Goal: Information Seeking & Learning: Understand process/instructions

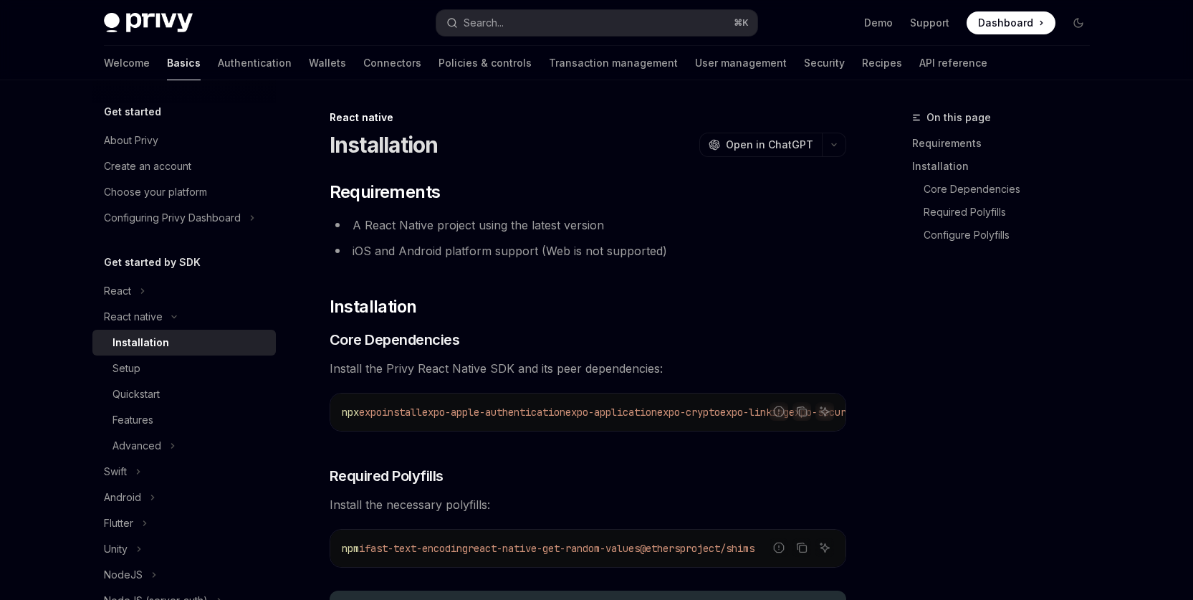
scroll to position [2483, 0]
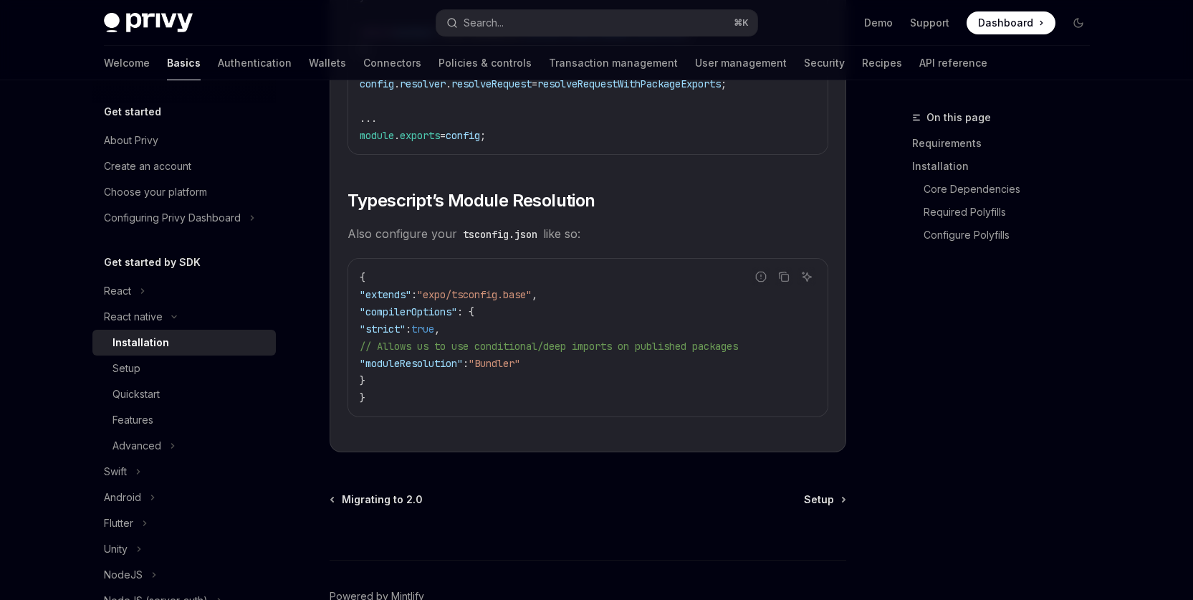
click at [1008, 419] on div "On this page Requirements Installation Core Dependencies Required Polyfills Con…" at bounding box center [993, 354] width 218 height 491
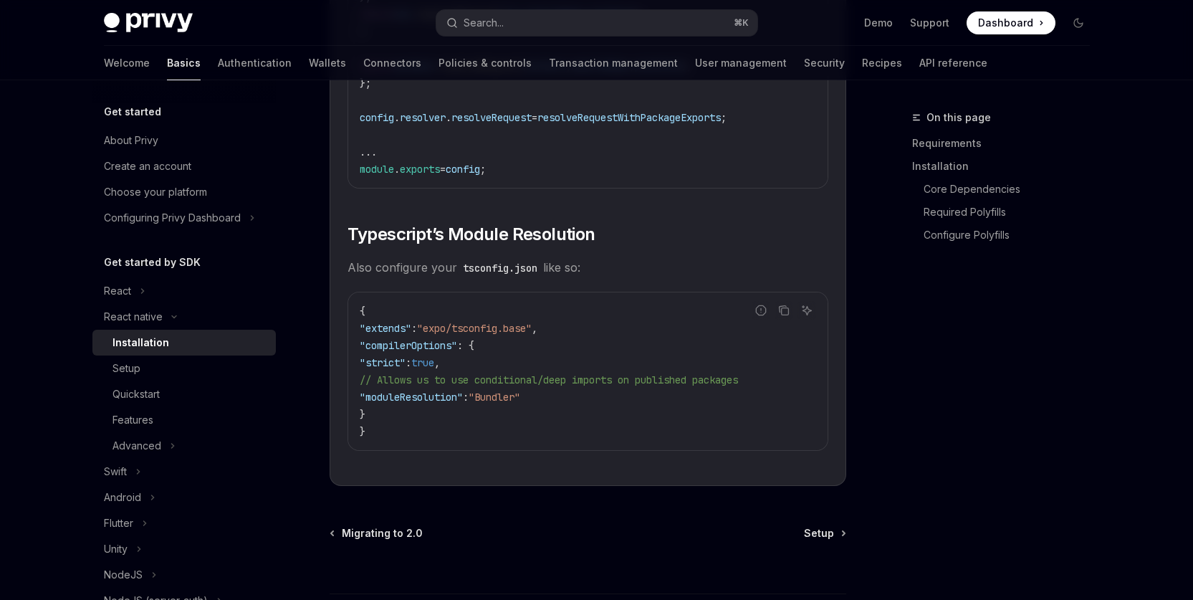
scroll to position [2574, 0]
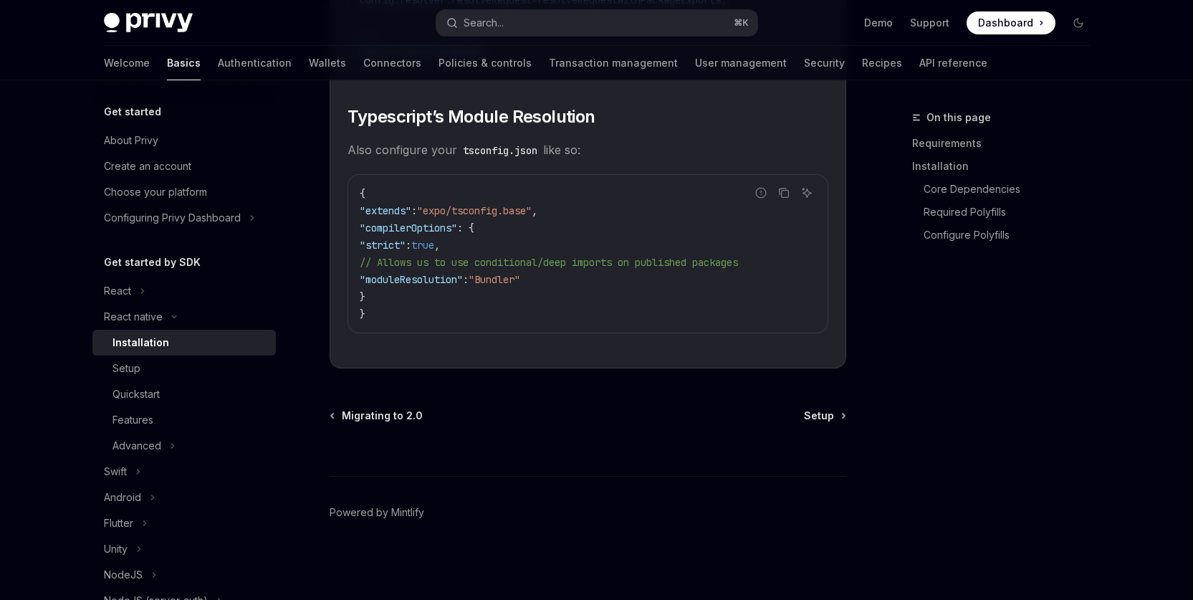
click at [497, 213] on span ""expo/tsconfig.base"" at bounding box center [474, 210] width 115 height 13
drag, startPoint x: 379, startPoint y: 211, endPoint x: 573, endPoint y: 210, distance: 193.5
click at [573, 210] on code "{ "extends" : "expo/tsconfig.base" , "compilerOptions" : { "strict" : true , //…" at bounding box center [588, 254] width 457 height 138
copy span ""extends" : "expo/tsconfig.base" ,"
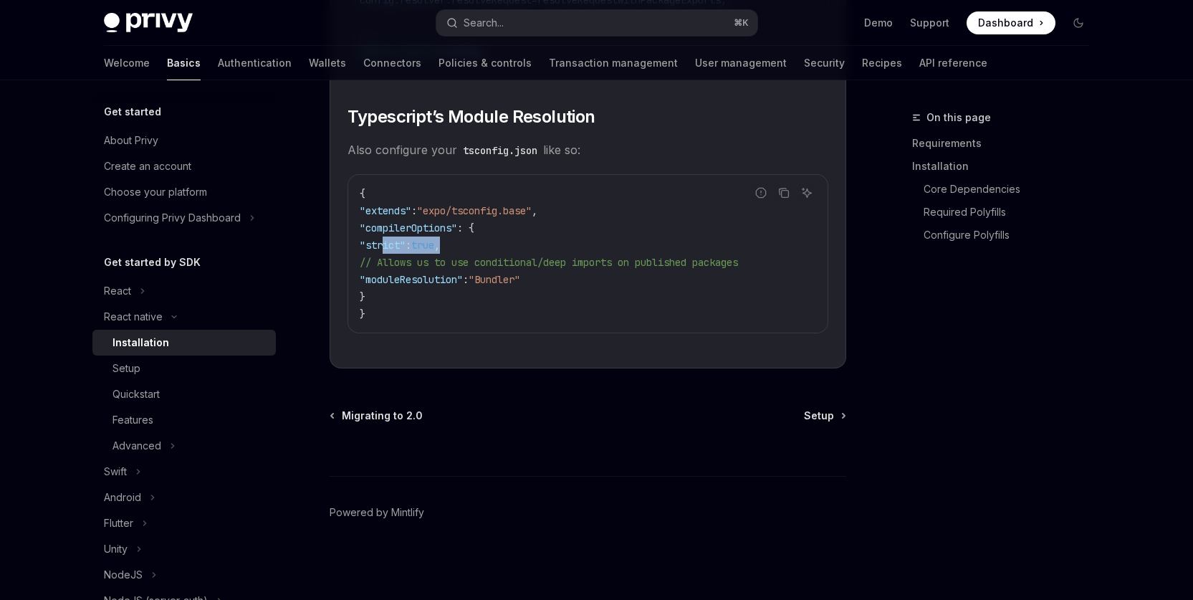
drag, startPoint x: 383, startPoint y: 245, endPoint x: 493, endPoint y: 247, distance: 109.7
click at [493, 247] on code "{ "extends" : "expo/tsconfig.base" , "compilerOptions" : { "strict" : true , //…" at bounding box center [588, 254] width 457 height 138
copy span ""strict" : true ,"
drag, startPoint x: 416, startPoint y: 281, endPoint x: 573, endPoint y: 282, distance: 156.2
click at [573, 282] on code "{ "extends" : "expo/tsconfig.base" , "compilerOptions" : { "strict" : true , //…" at bounding box center [588, 254] width 457 height 138
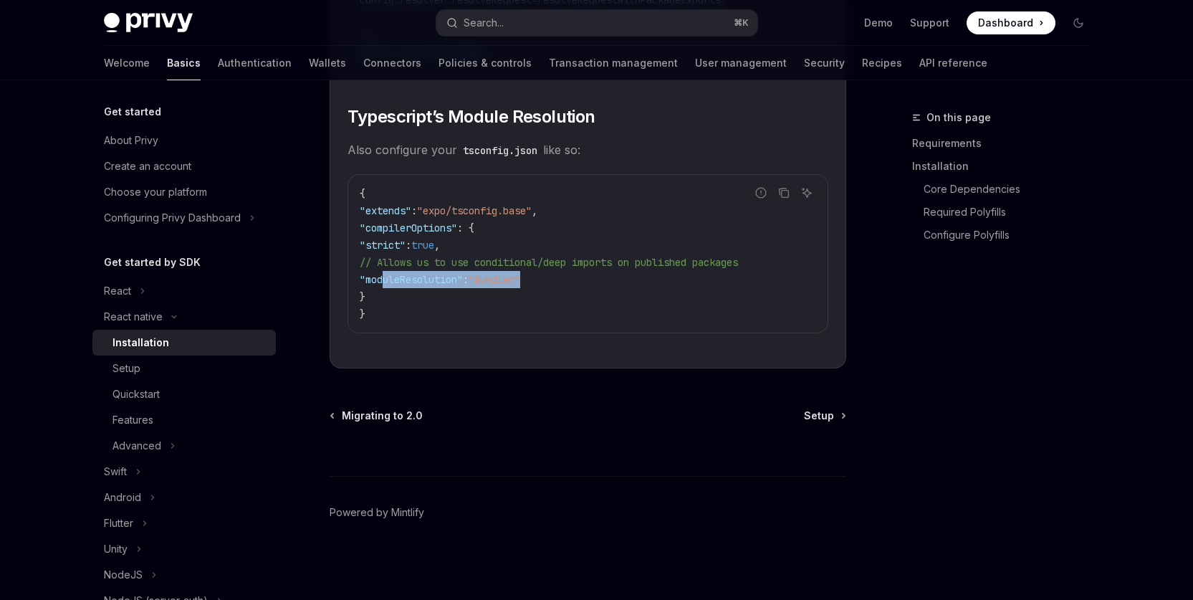
copy span ""moduleResolution" : "Bundler""
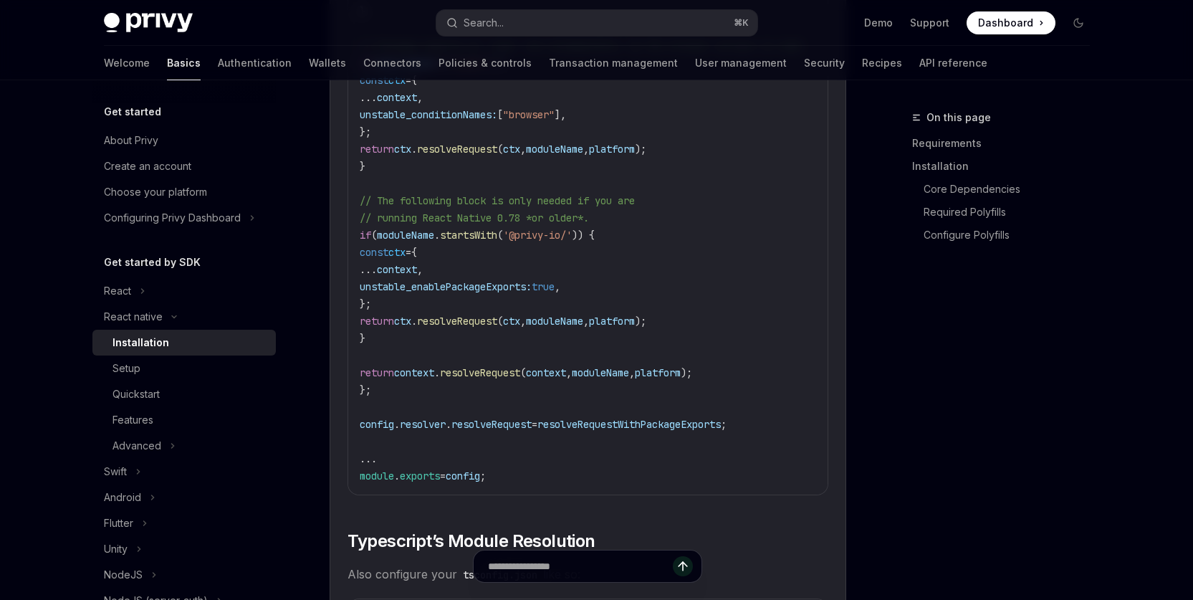
scroll to position [1940, 0]
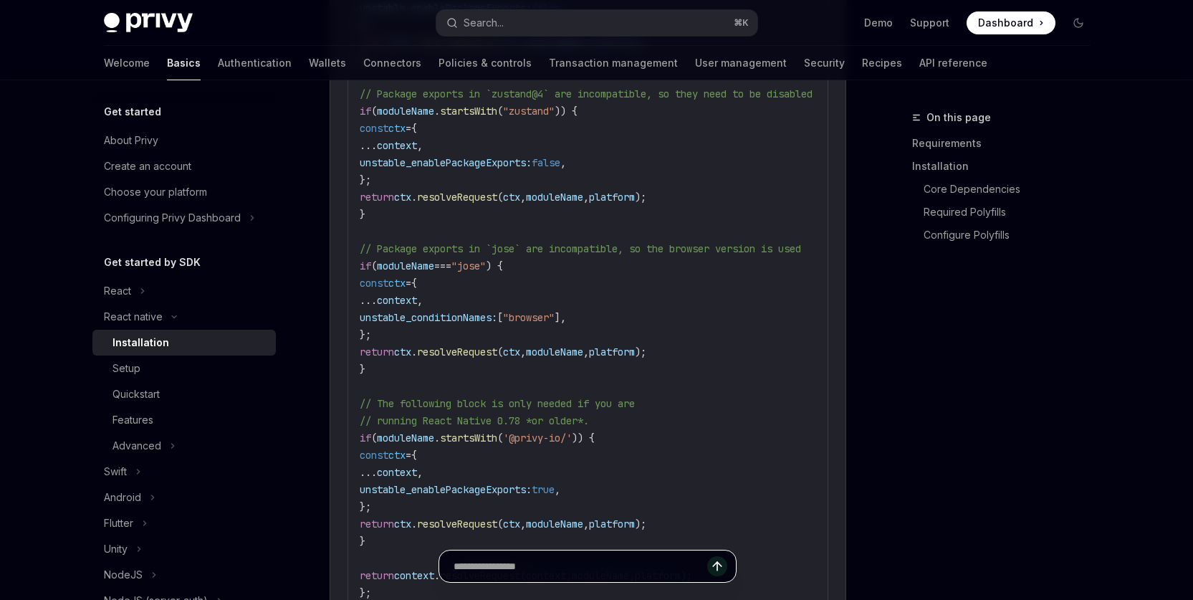
click at [568, 565] on input "Ask a question..." at bounding box center [581, 566] width 254 height 32
type input "**********"
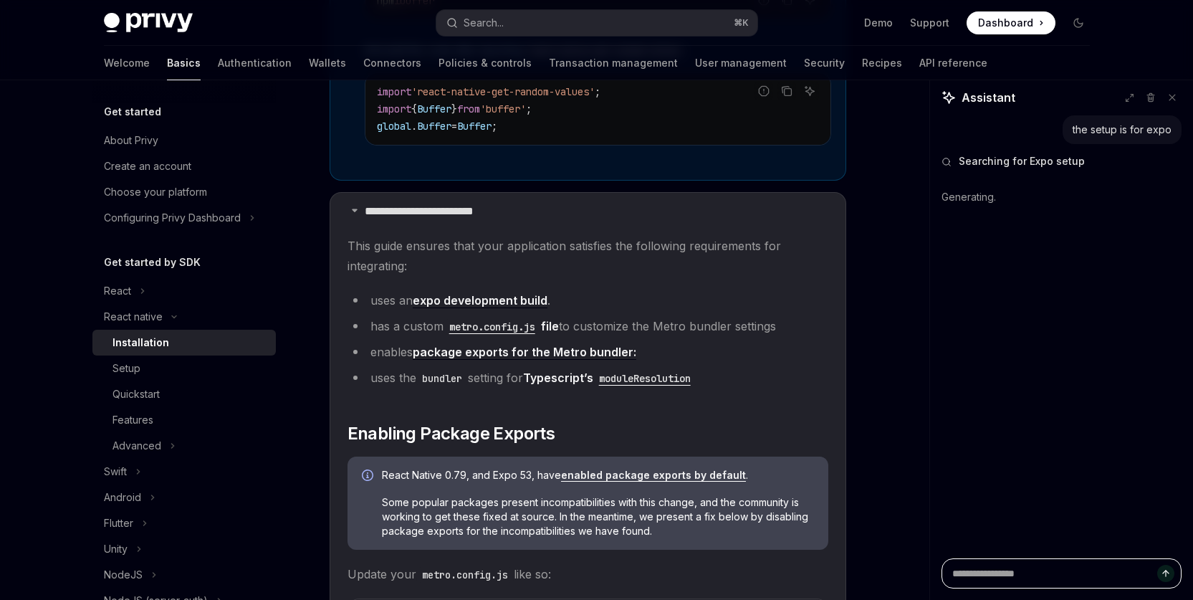
scroll to position [1134, 0]
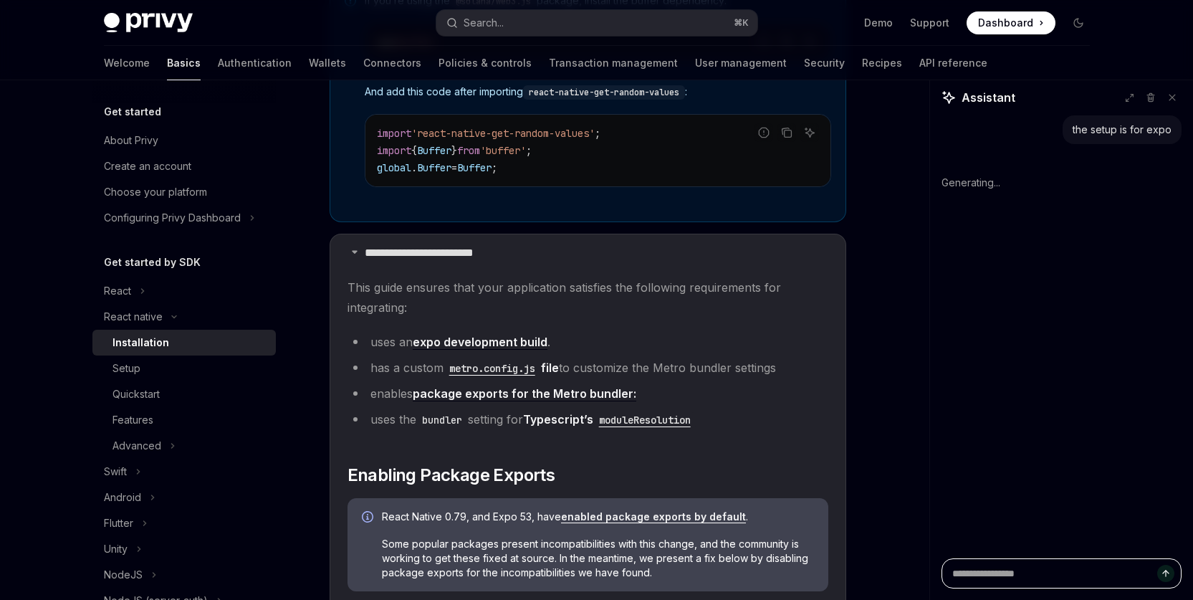
type textarea "*"
click at [135, 343] on div "Installation" at bounding box center [141, 342] width 57 height 17
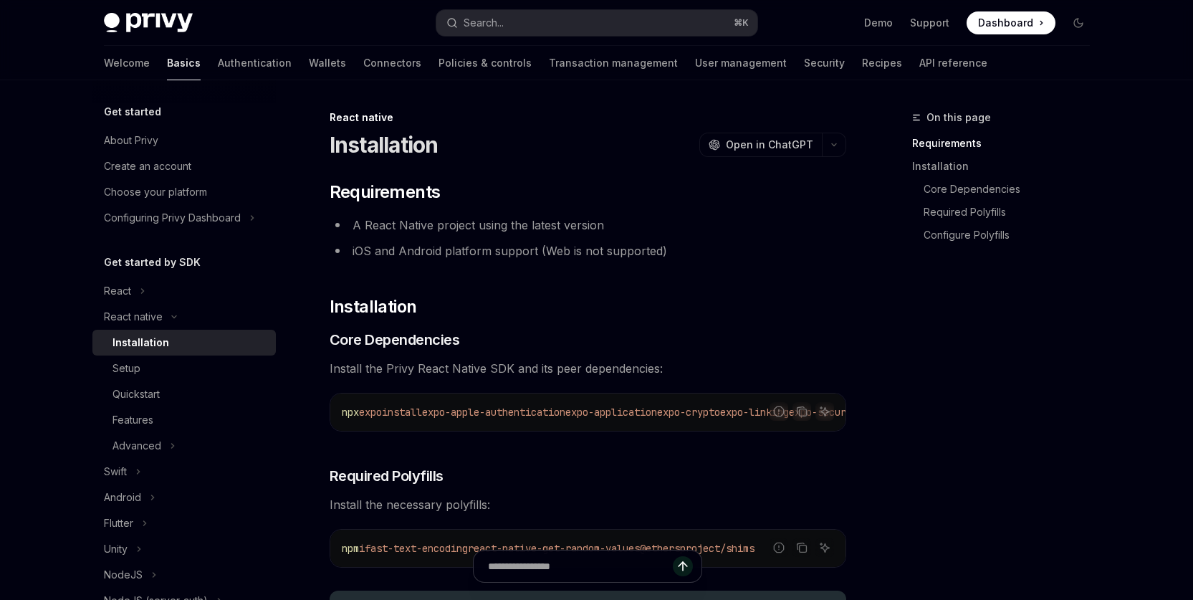
drag, startPoint x: 596, startPoint y: 413, endPoint x: 445, endPoint y: 414, distance: 151.2
click at [445, 414] on span "npx expo install expo-apple-authentication expo-application expo-crypto expo-li…" at bounding box center [909, 412] width 1135 height 13
copy span "expo-apple-authentication"
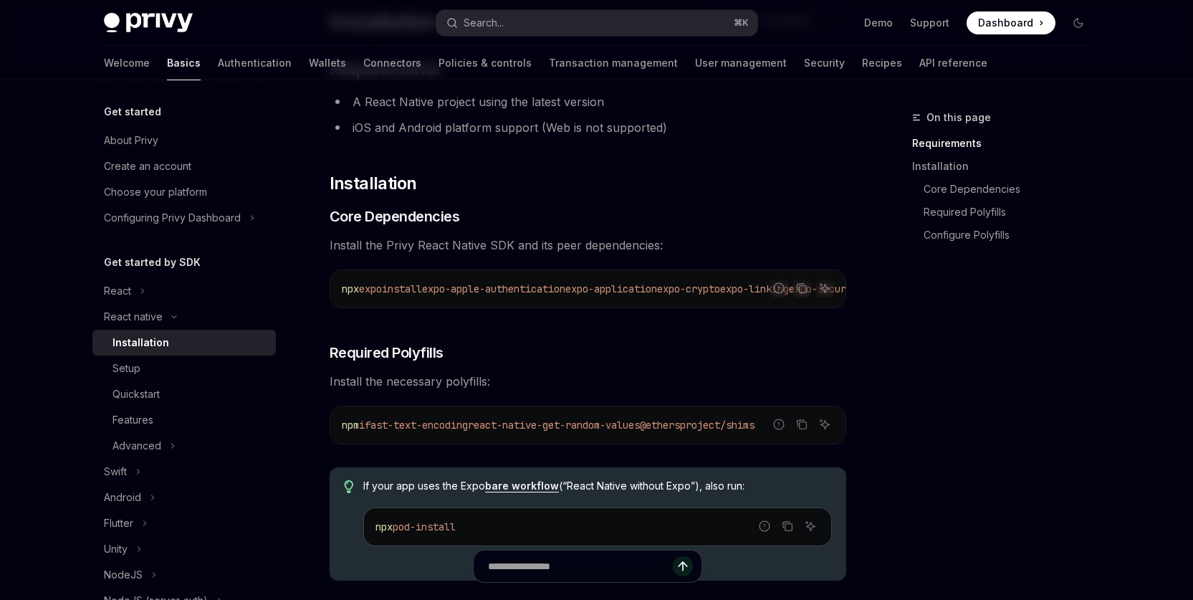
click at [717, 377] on span "Install the necessary polyfills:" at bounding box center [588, 381] width 517 height 20
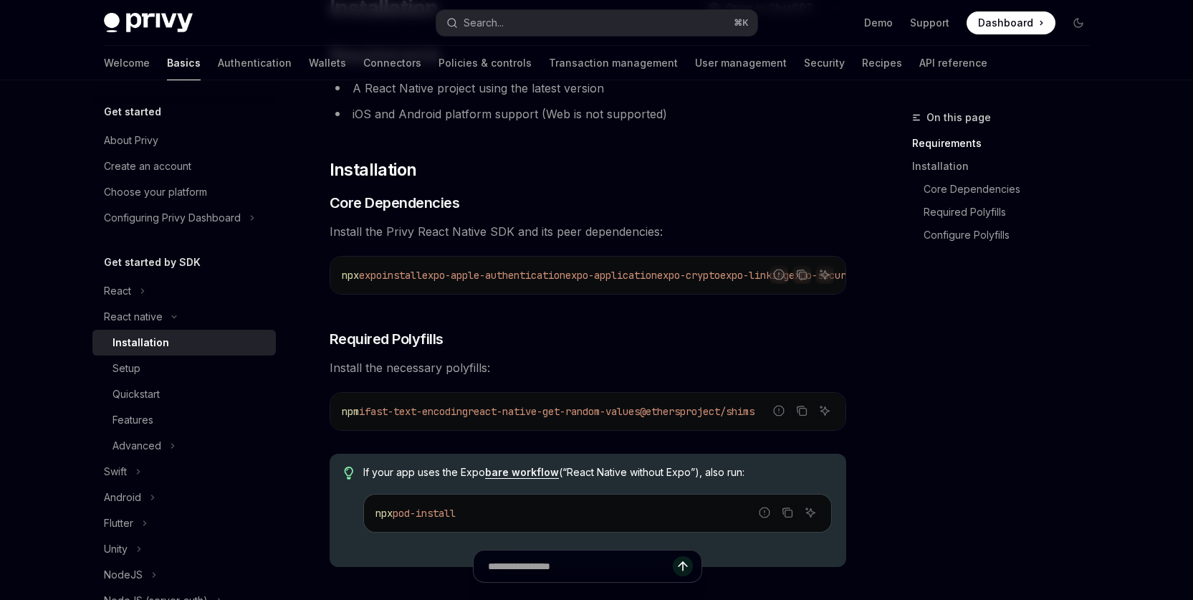
scroll to position [148, 0]
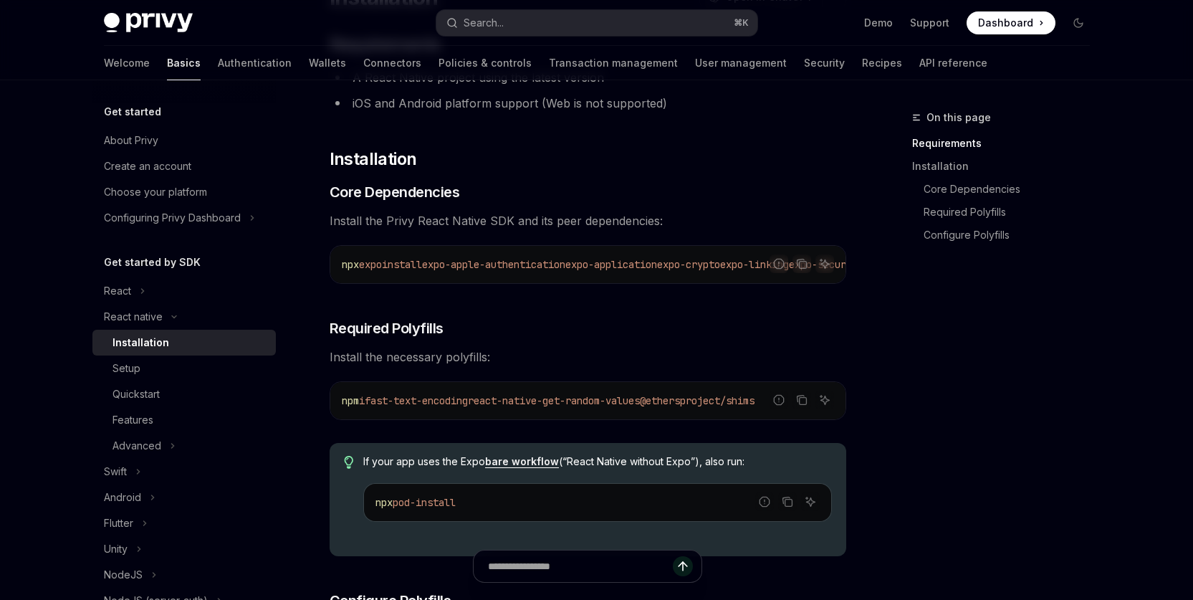
drag, startPoint x: 487, startPoint y: 407, endPoint x: 379, endPoint y: 402, distance: 108.3
click at [379, 402] on span "npm i fast-text-encoding react-native-get-random-values @ethersproject/shims" at bounding box center [548, 400] width 413 height 13
copy span "fast-text-encoding"
click at [917, 401] on div "On this page Requirements Installation Core Dependencies Required Polyfills Con…" at bounding box center [993, 354] width 218 height 491
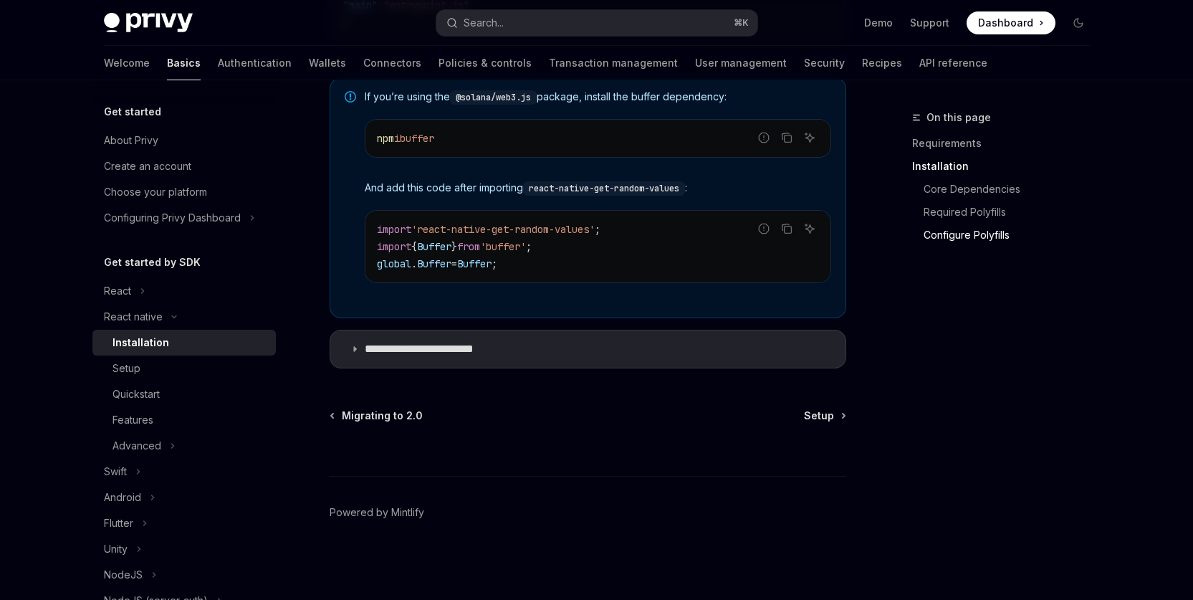
scroll to position [1107, 0]
click at [131, 370] on div "Setup" at bounding box center [127, 368] width 28 height 17
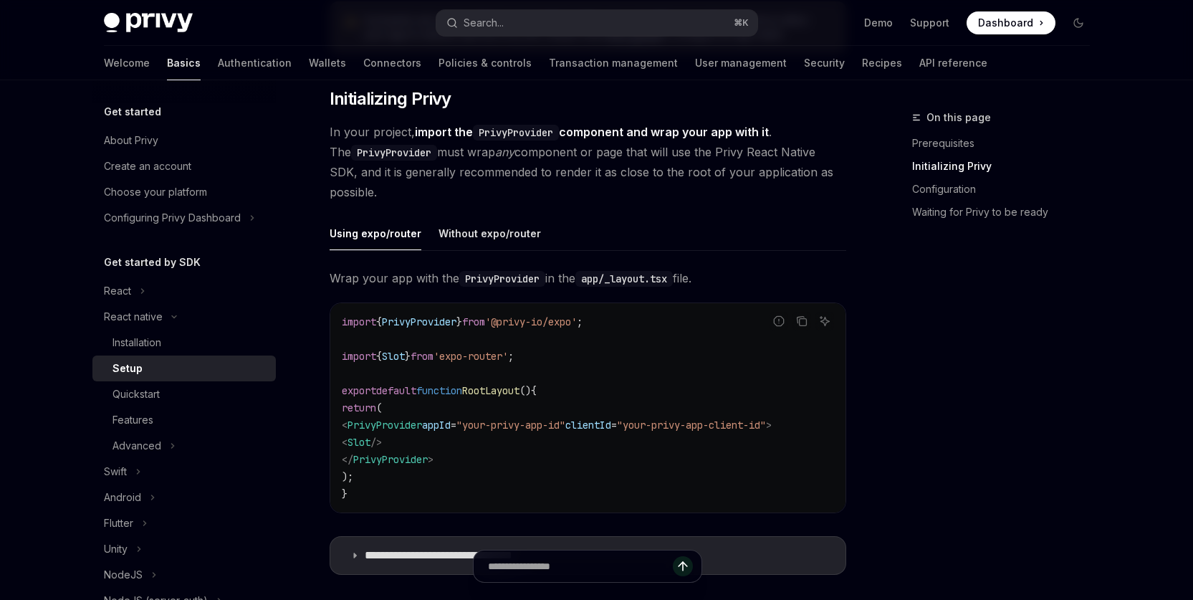
scroll to position [284, 0]
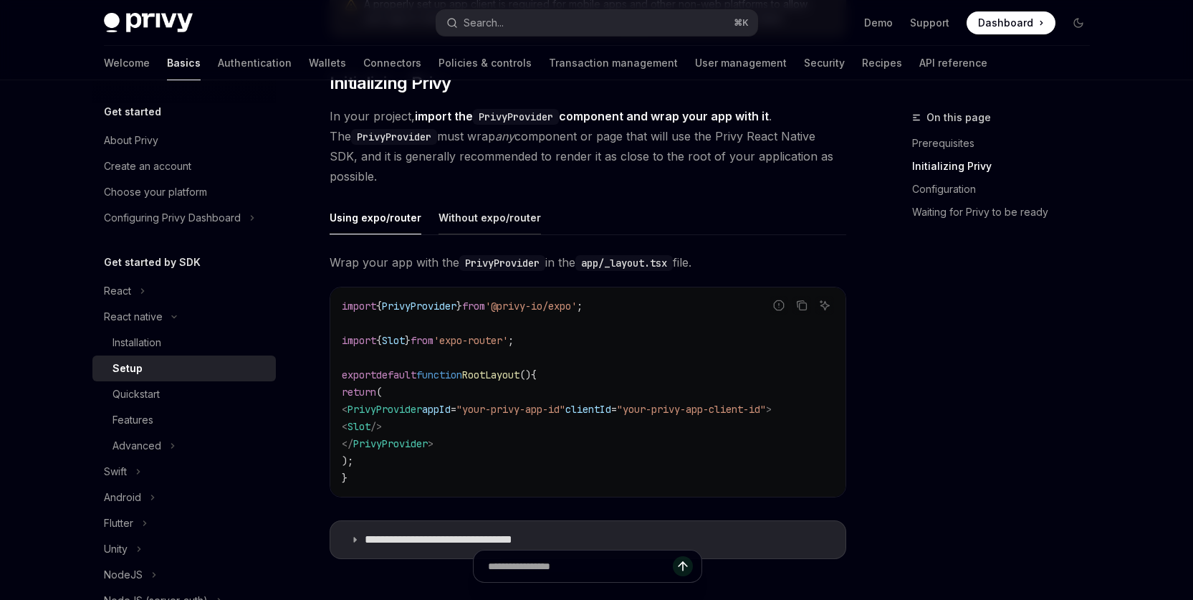
click at [474, 219] on div "Without expo/router" at bounding box center [490, 218] width 102 height 34
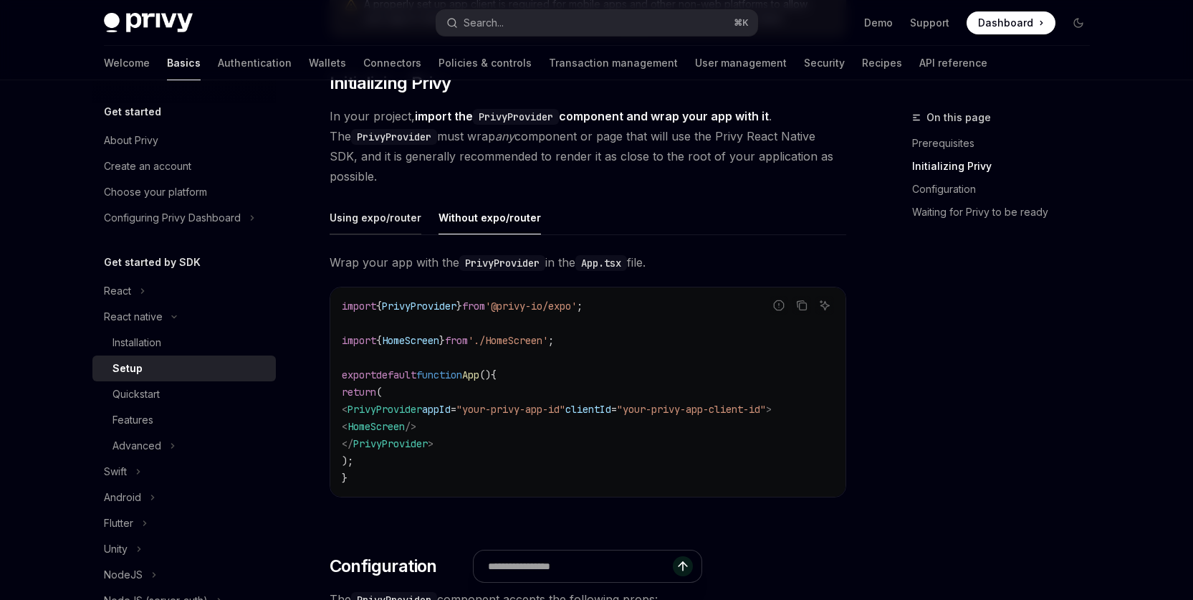
click at [359, 221] on div "Using expo/router" at bounding box center [376, 218] width 92 height 34
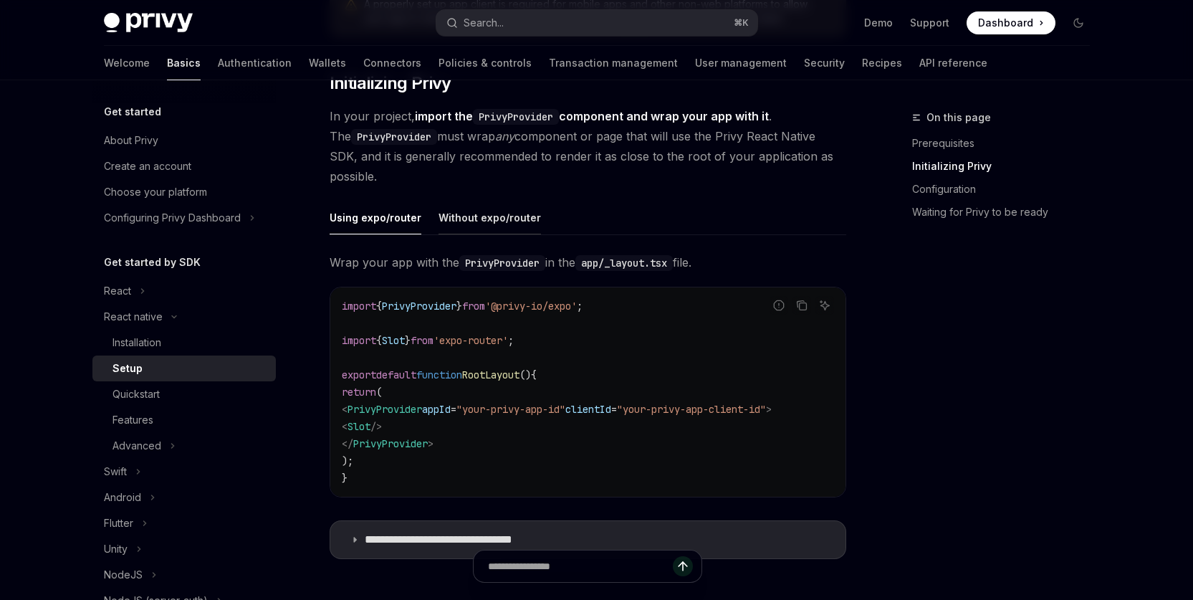
click at [486, 213] on div "Without expo/router" at bounding box center [490, 218] width 102 height 34
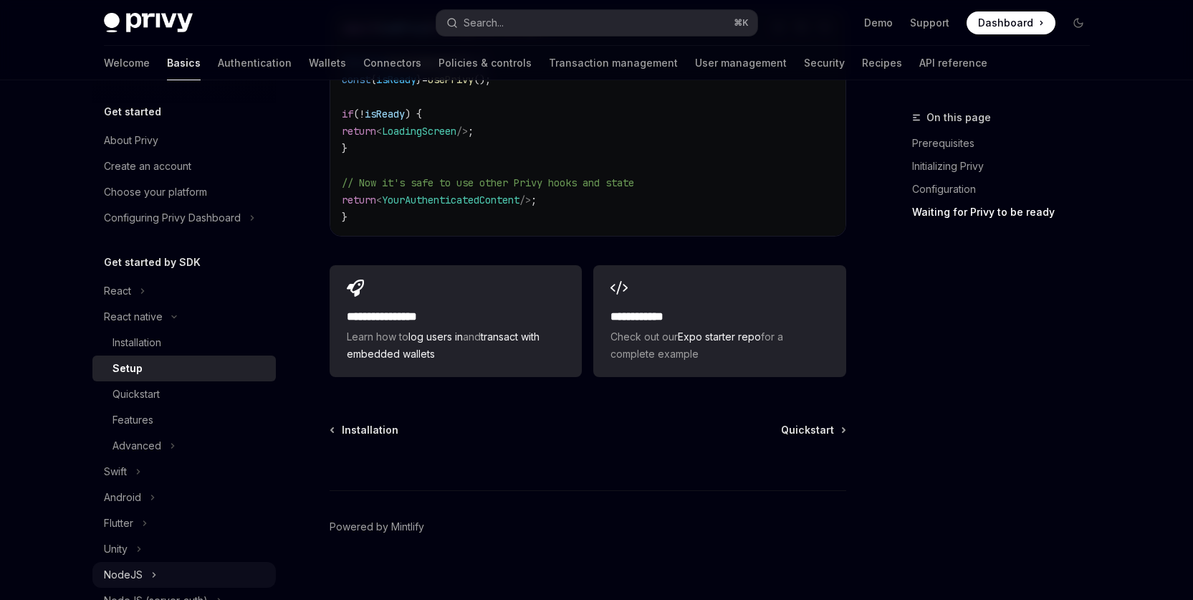
scroll to position [138, 0]
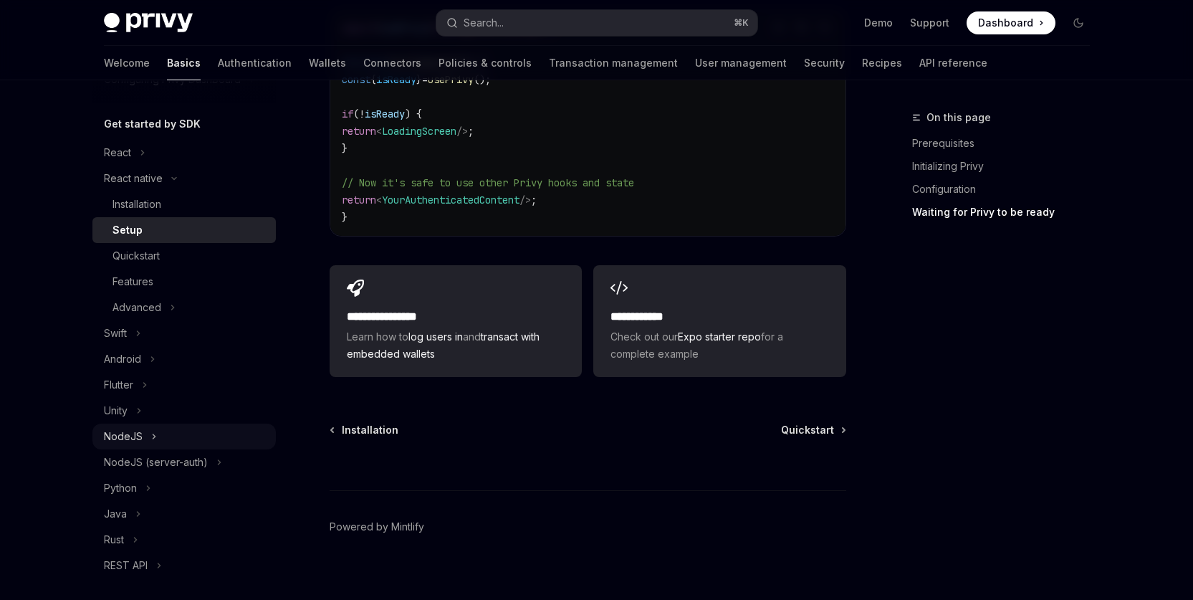
click at [153, 434] on icon "Toggle NodeJS section" at bounding box center [154, 436] width 2 height 4
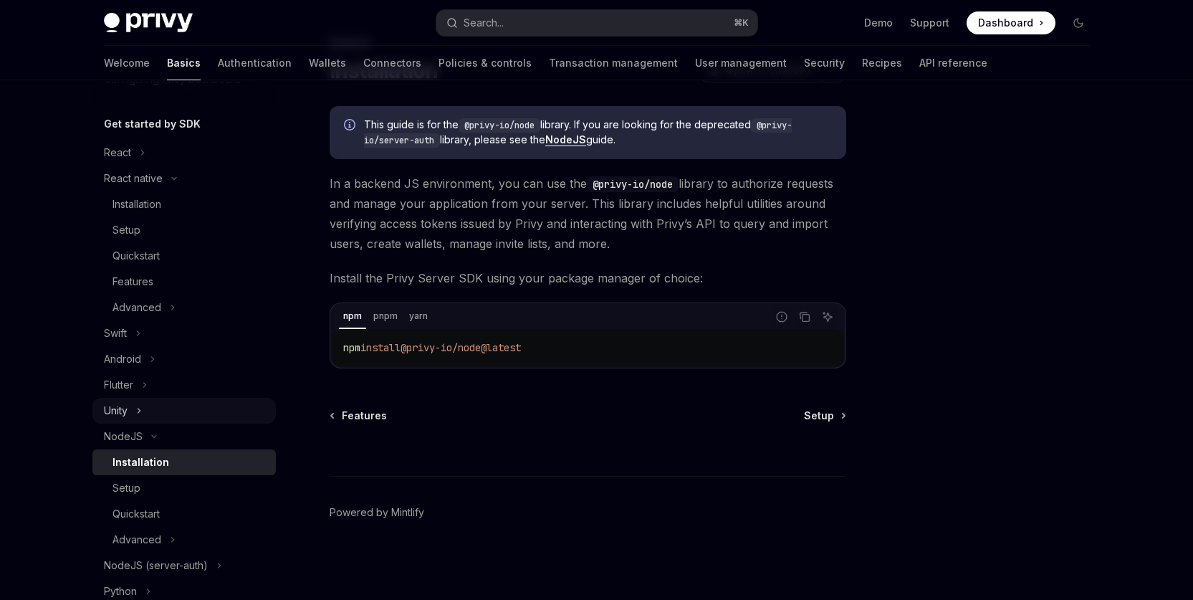
scroll to position [74, 0]
click at [136, 487] on div "Setup" at bounding box center [127, 487] width 28 height 17
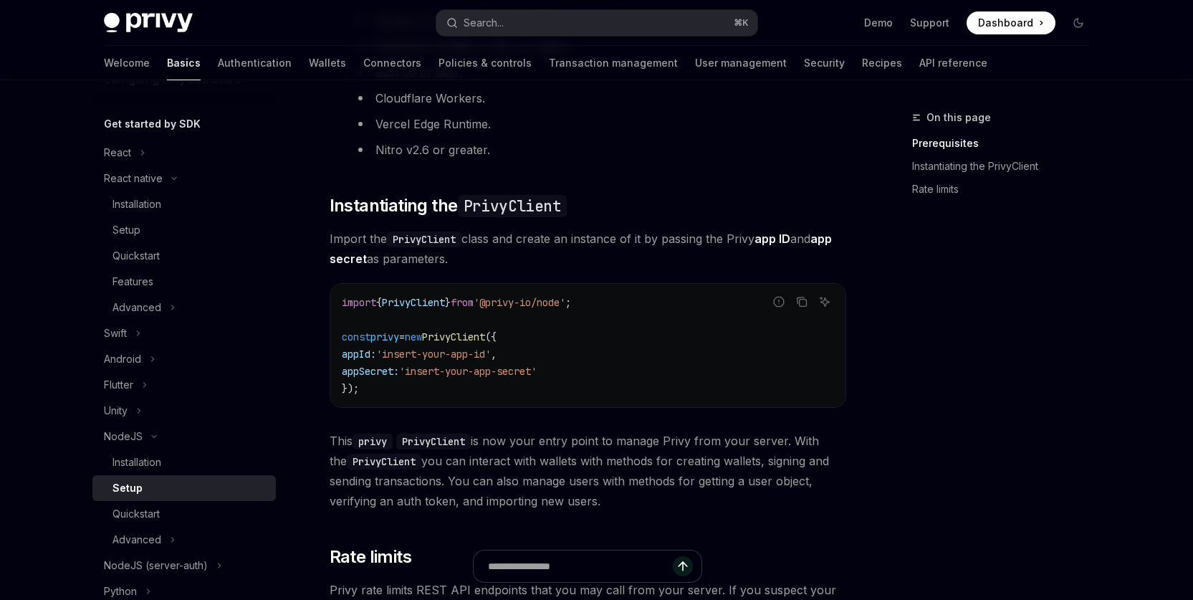
scroll to position [300, 0]
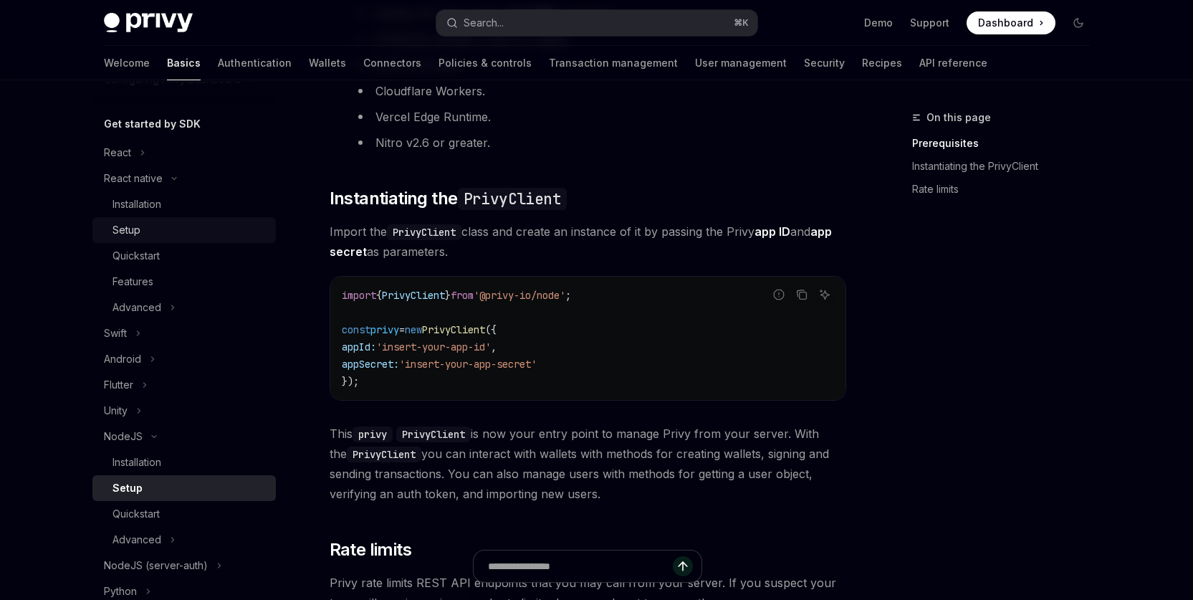
click at [135, 224] on div "Setup" at bounding box center [127, 229] width 28 height 17
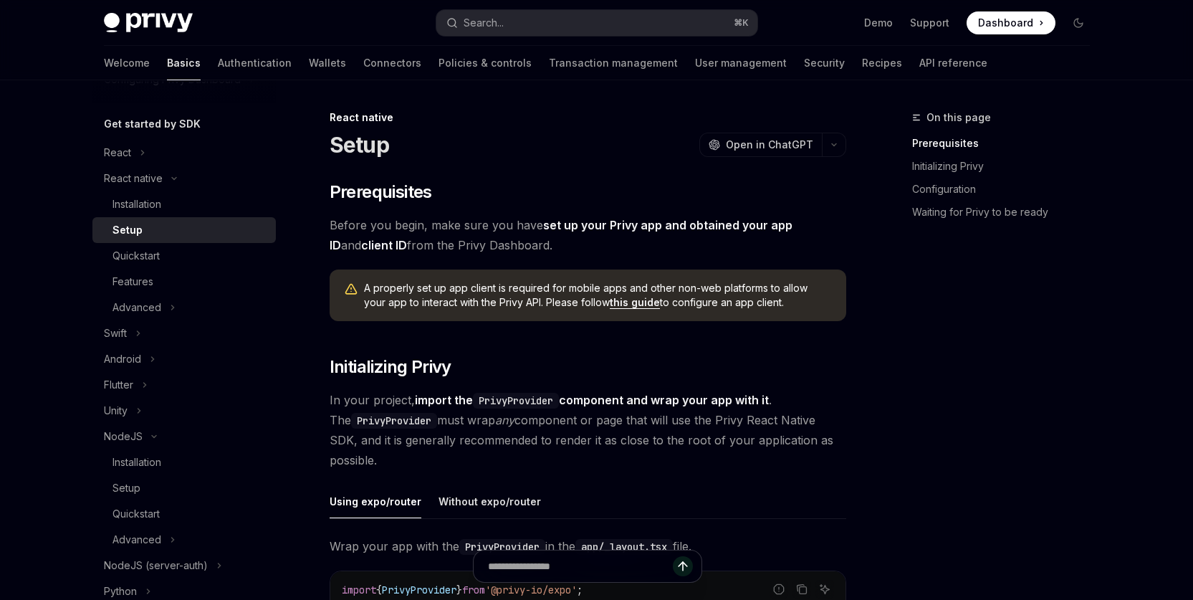
drag, startPoint x: 1040, startPoint y: 388, endPoint x: 1060, endPoint y: 381, distance: 21.6
click at [1041, 388] on div "On this page Prerequisites Initializing Privy Configuration Waiting for Privy t…" at bounding box center [993, 354] width 218 height 491
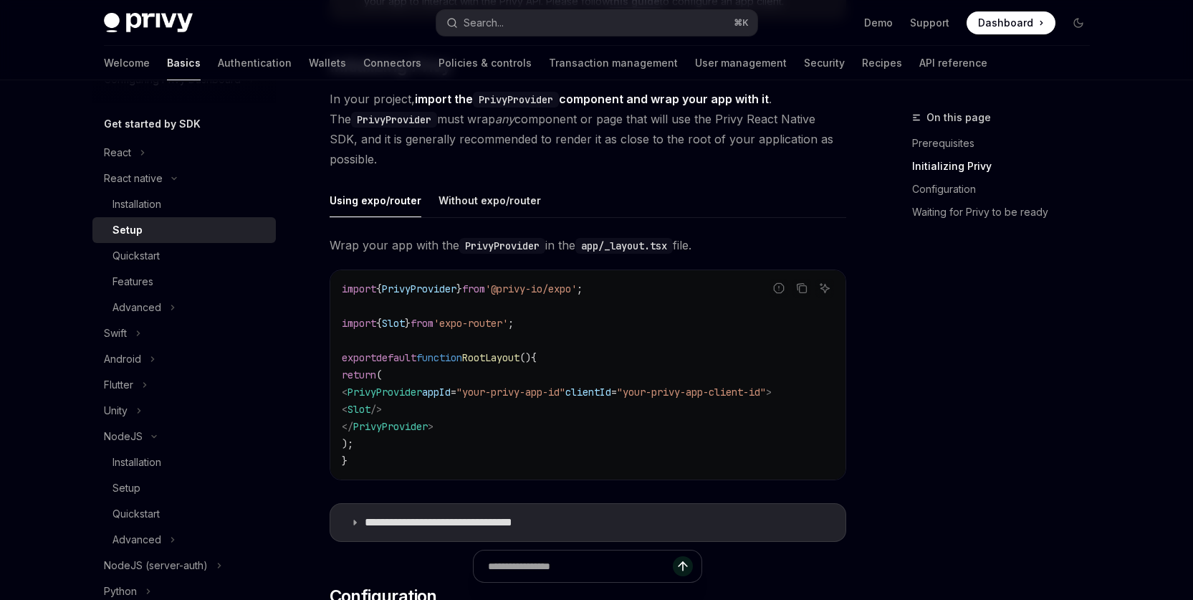
scroll to position [302, 0]
click at [492, 193] on div "Without expo/router" at bounding box center [490, 200] width 102 height 34
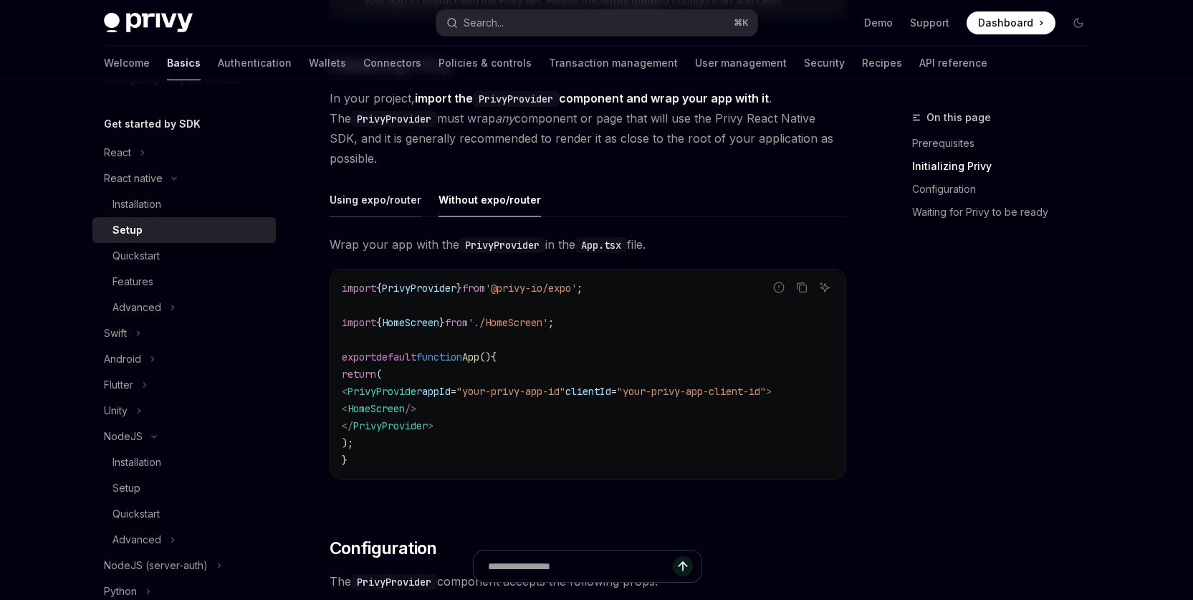
click at [375, 209] on div "Using expo/router" at bounding box center [376, 200] width 92 height 34
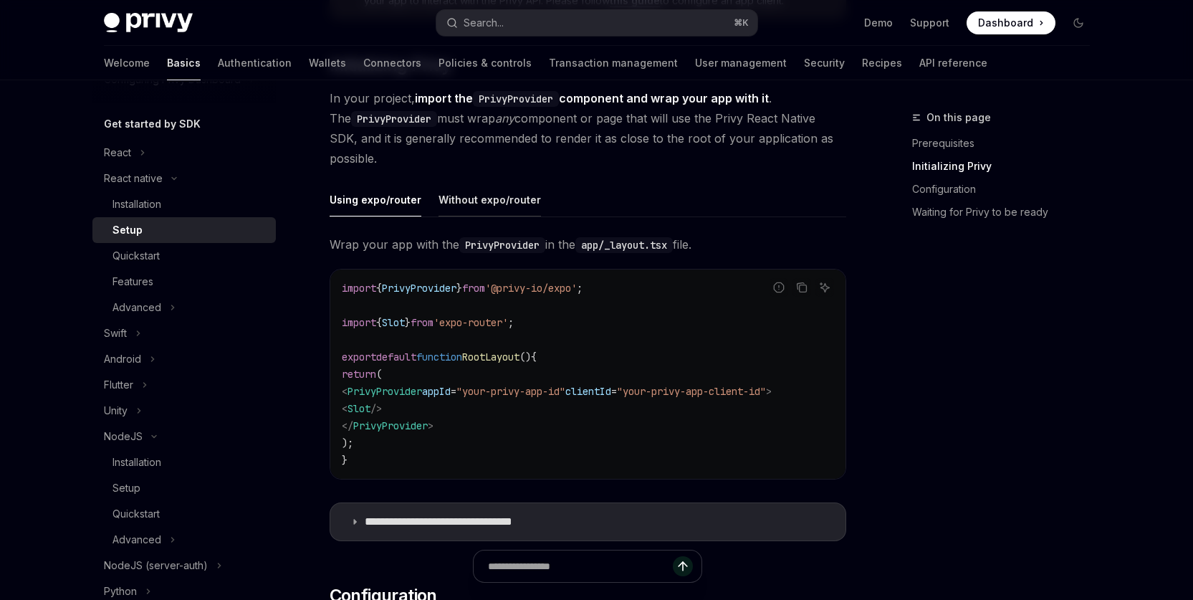
click at [497, 199] on div "Without expo/router" at bounding box center [490, 200] width 102 height 34
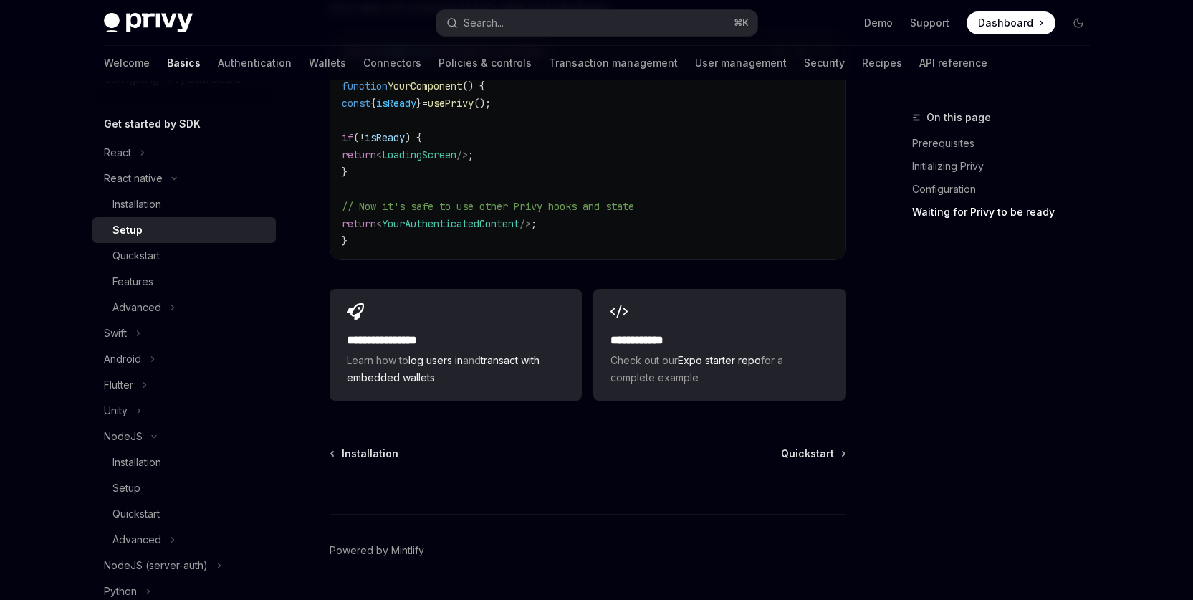
scroll to position [1334, 0]
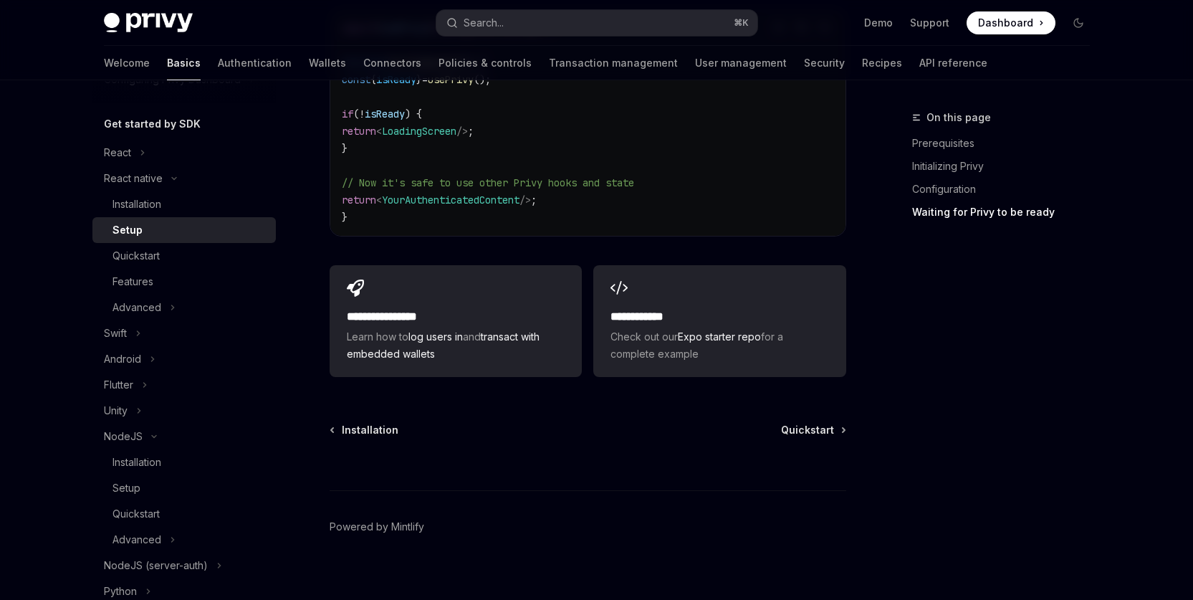
click at [140, 227] on div "Setup" at bounding box center [190, 229] width 155 height 17
click at [143, 202] on div "Installation" at bounding box center [137, 204] width 49 height 17
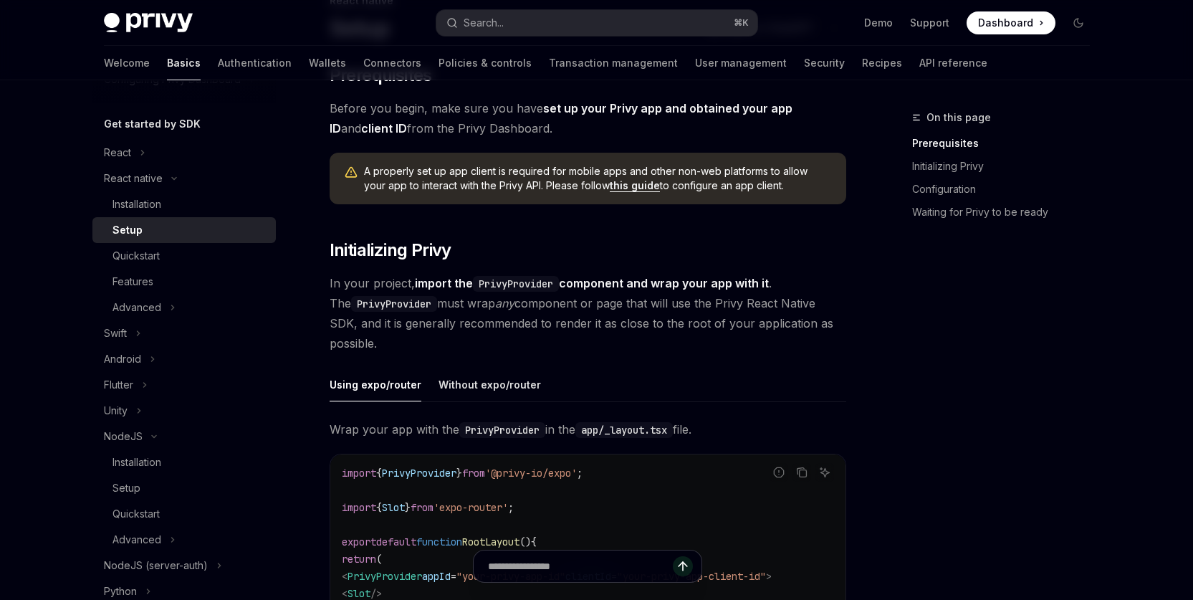
scroll to position [384, 0]
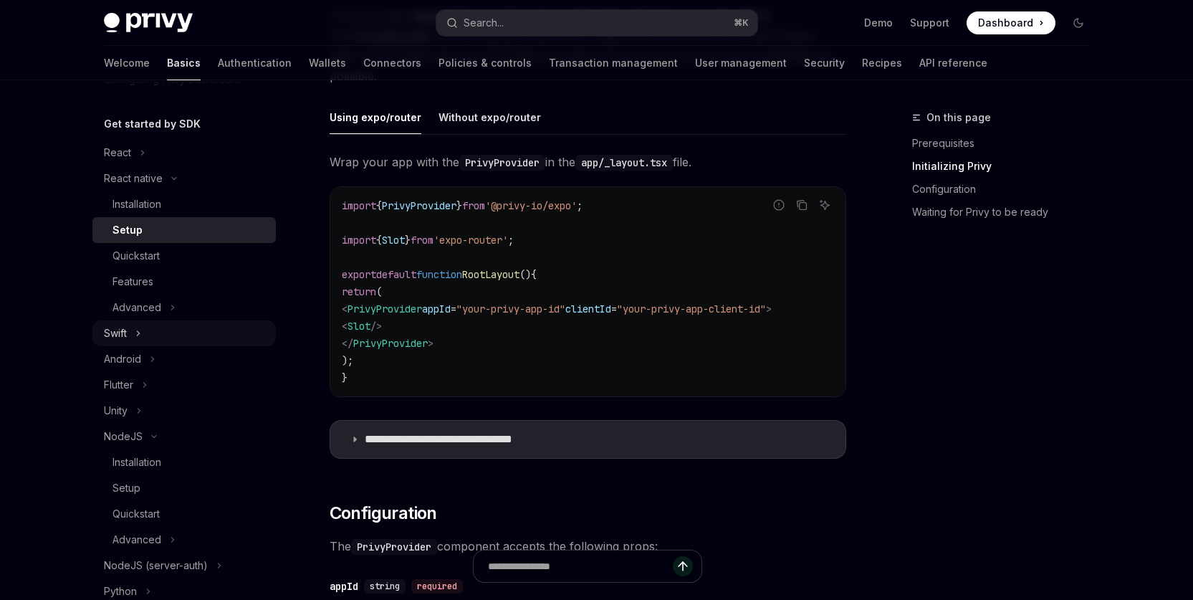
drag, startPoint x: 133, startPoint y: 177, endPoint x: 184, endPoint y: 196, distance: 55.1
click at [133, 177] on div "React native" at bounding box center [133, 178] width 59 height 17
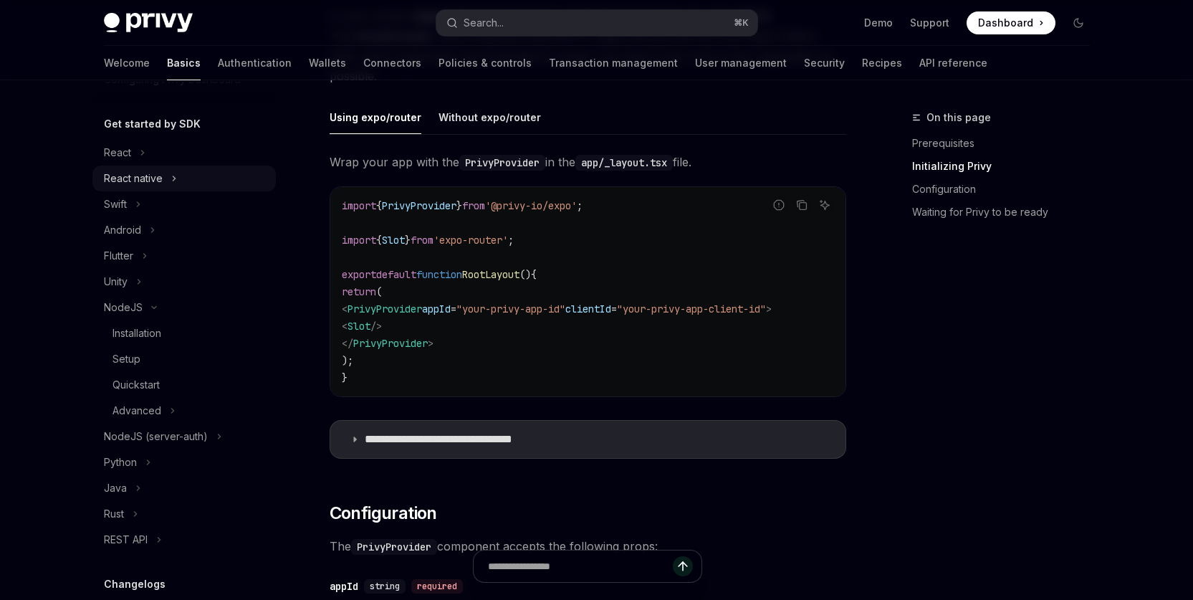
click at [171, 176] on icon "Toggle React native section" at bounding box center [174, 178] width 6 height 17
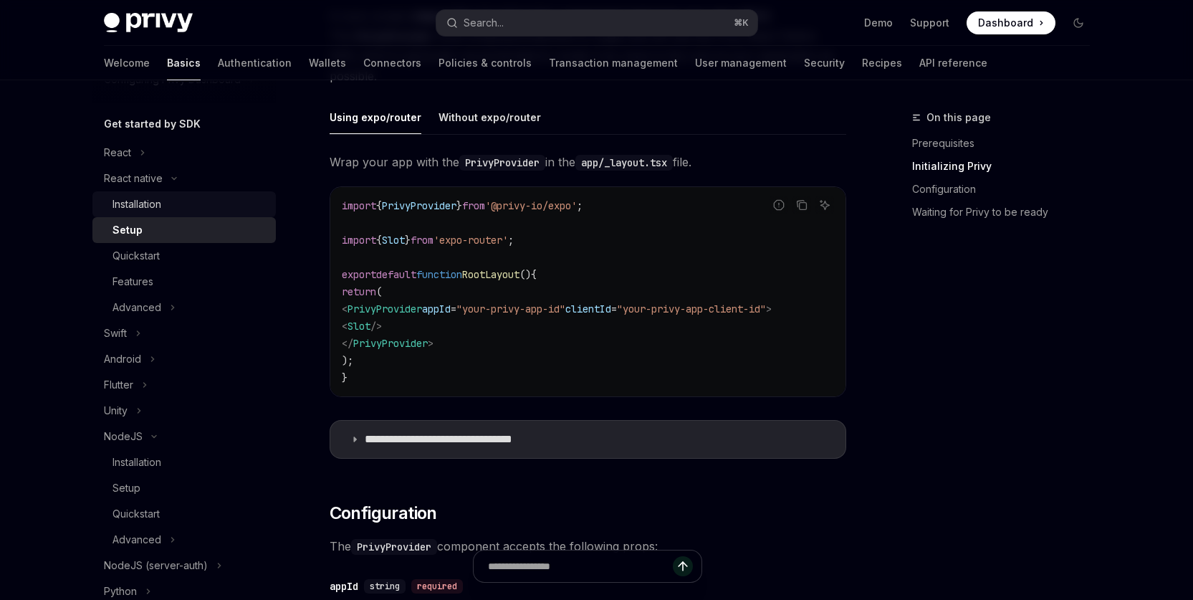
click at [142, 199] on div "Installation" at bounding box center [137, 204] width 49 height 17
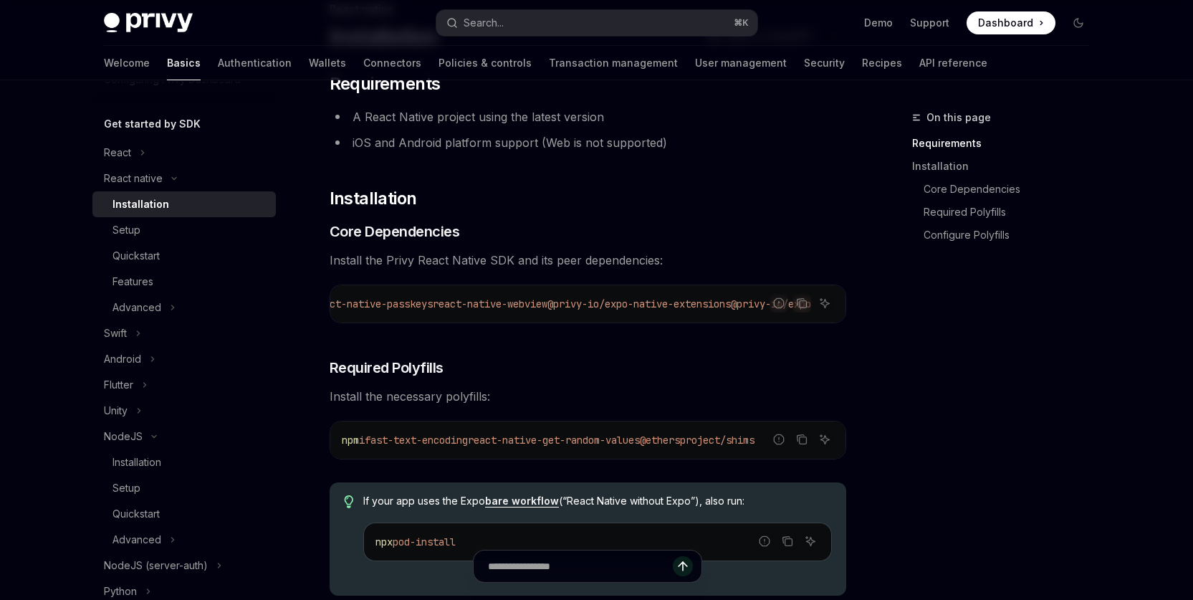
scroll to position [0, 795]
click at [826, 303] on icon "Ask AI" at bounding box center [824, 302] width 11 height 11
type textarea "*"
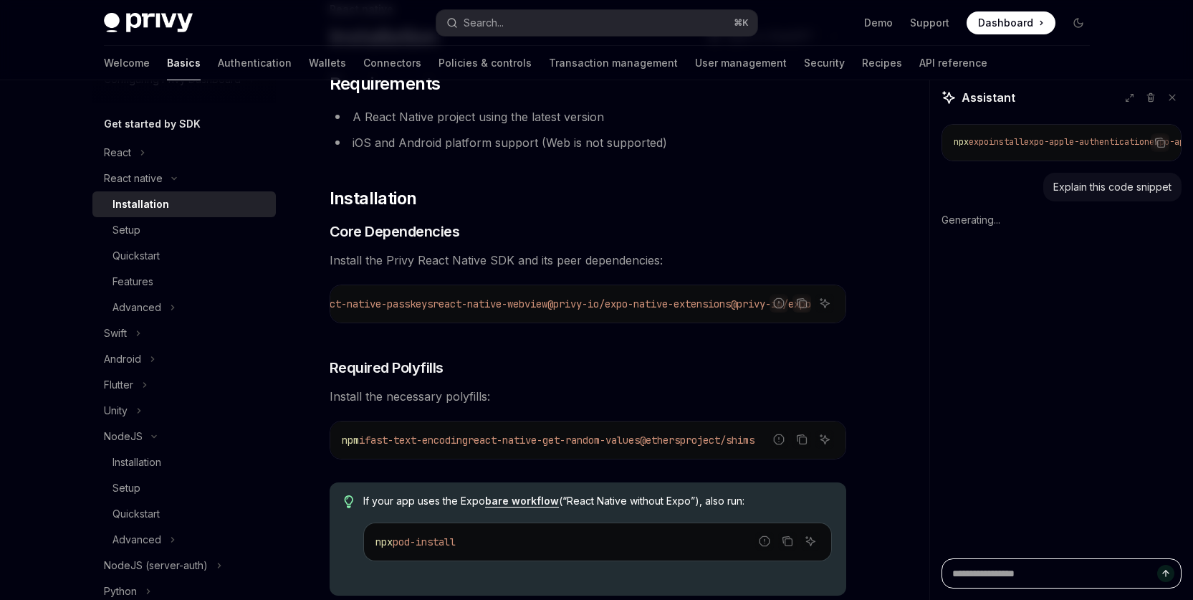
click at [1017, 575] on textarea "Ask a question..." at bounding box center [1062, 573] width 240 height 30
type textarea "*"
type textarea "**"
type textarea "*"
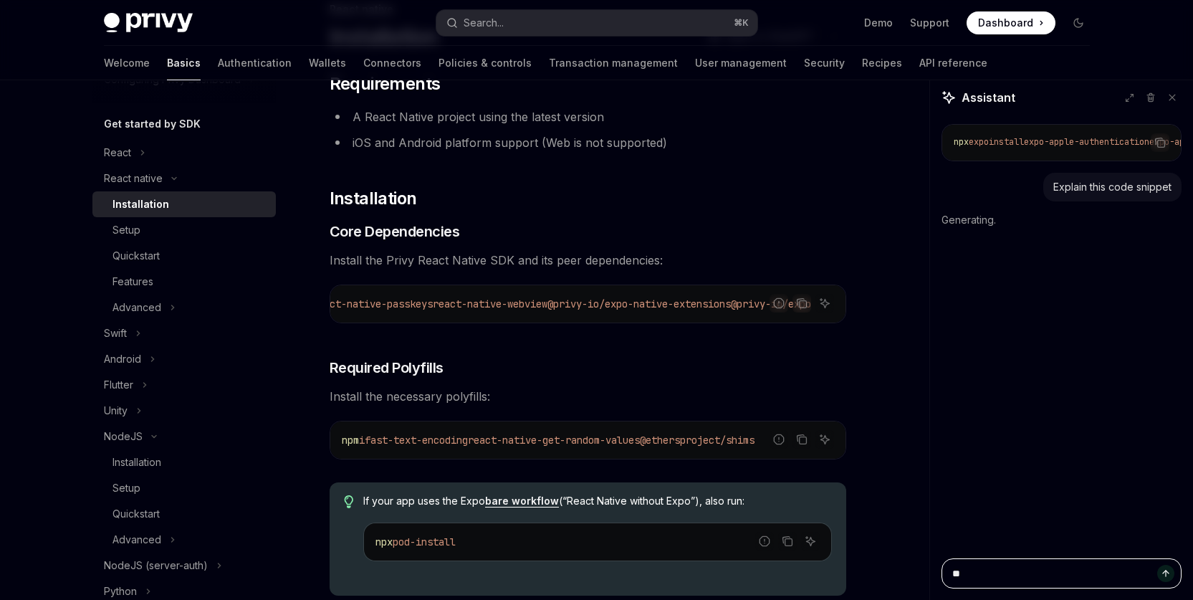
type textarea "***"
type textarea "*"
type textarea "****"
type textarea "*"
type textarea "*****"
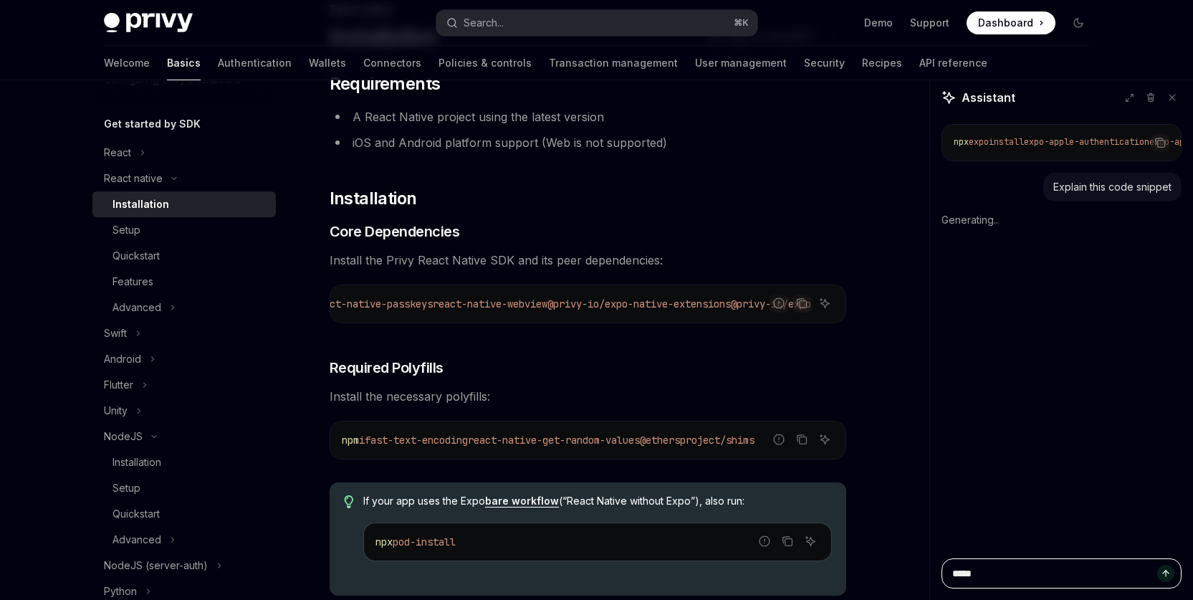
type textarea "*"
type textarea "*****"
type textarea "*"
type textarea "*******"
type textarea "*"
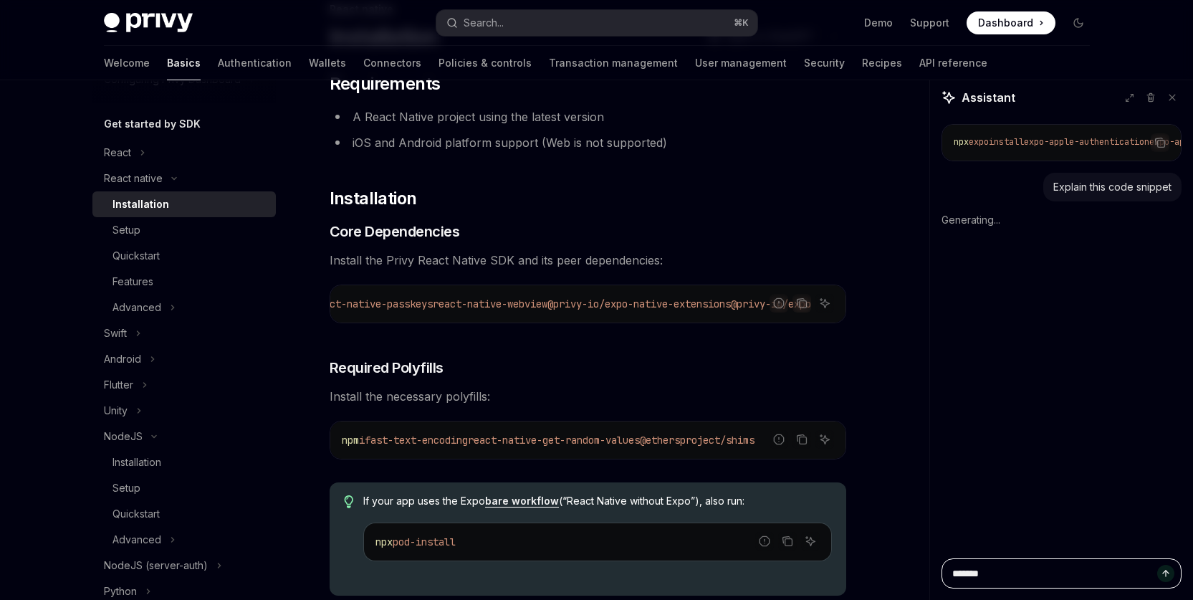
type textarea "********"
type textarea "*"
type textarea "*********"
type textarea "*"
type textarea "*********"
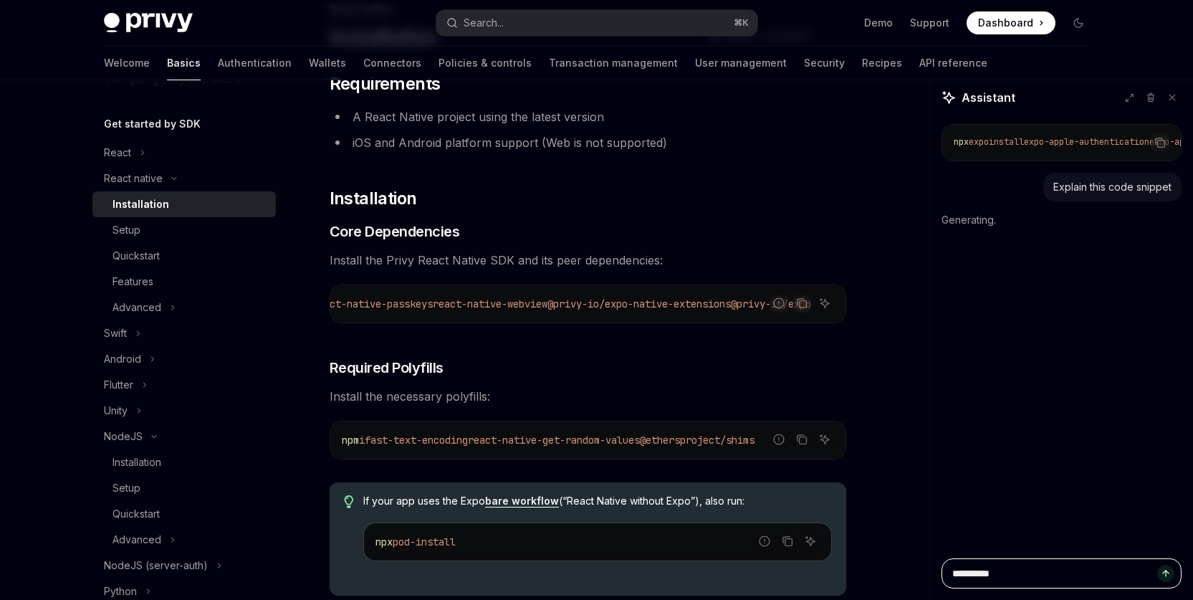
type textarea "*"
type textarea "**********"
type textarea "*"
type textarea "**********"
type textarea "*"
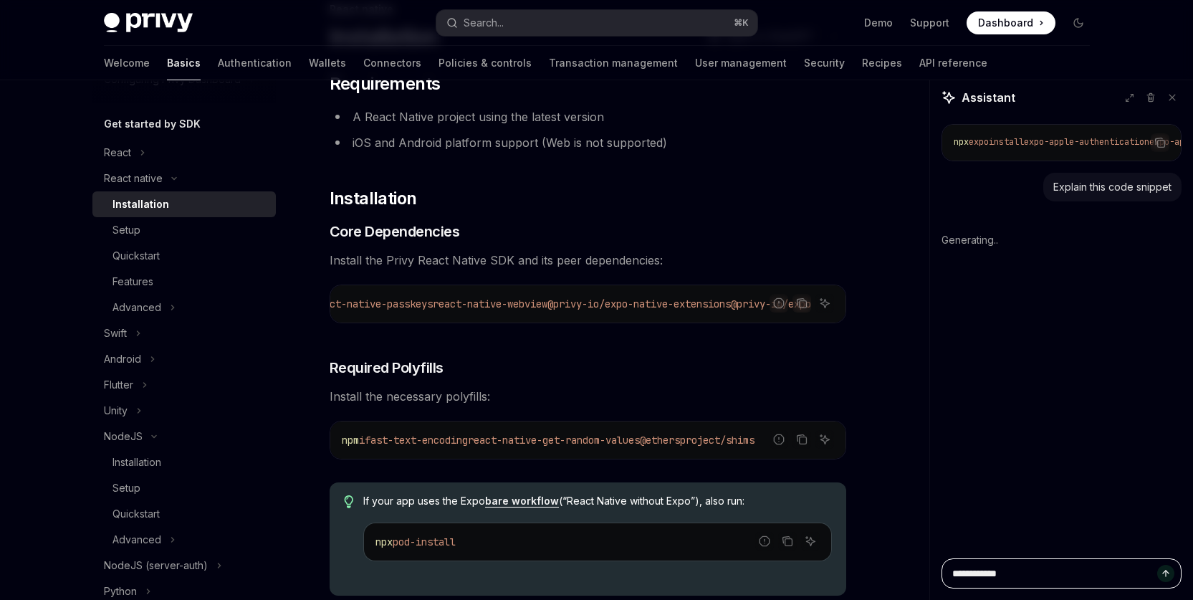
type textarea "**********"
type textarea "*"
type textarea "**********"
type textarea "*"
type textarea "**********"
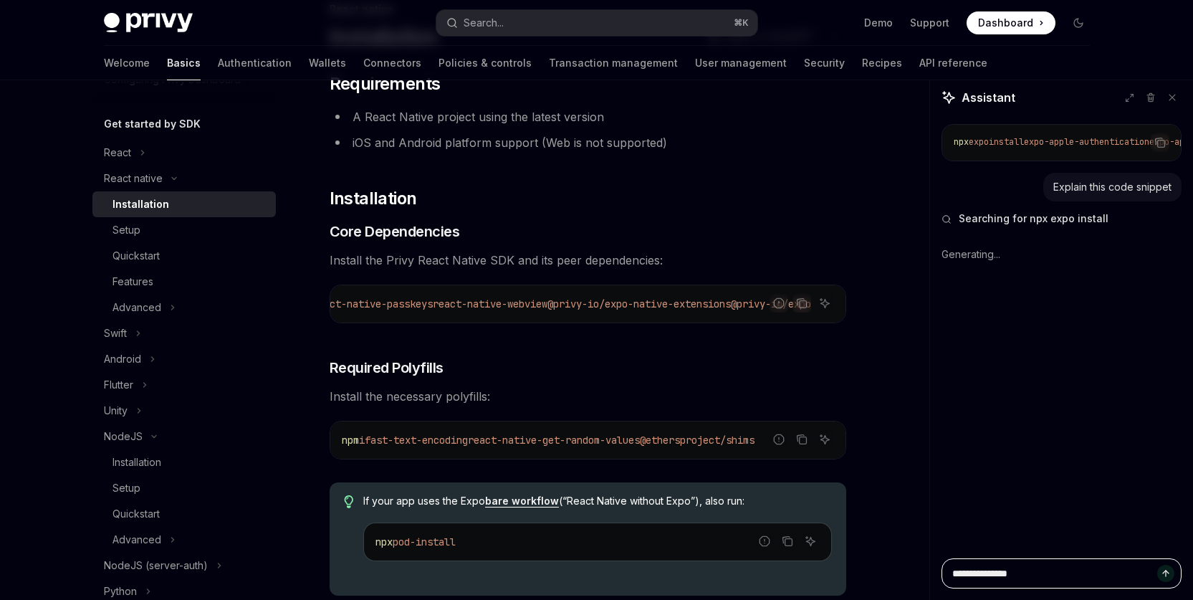
type textarea "*"
type textarea "**********"
type textarea "*"
type textarea "**********"
type textarea "*"
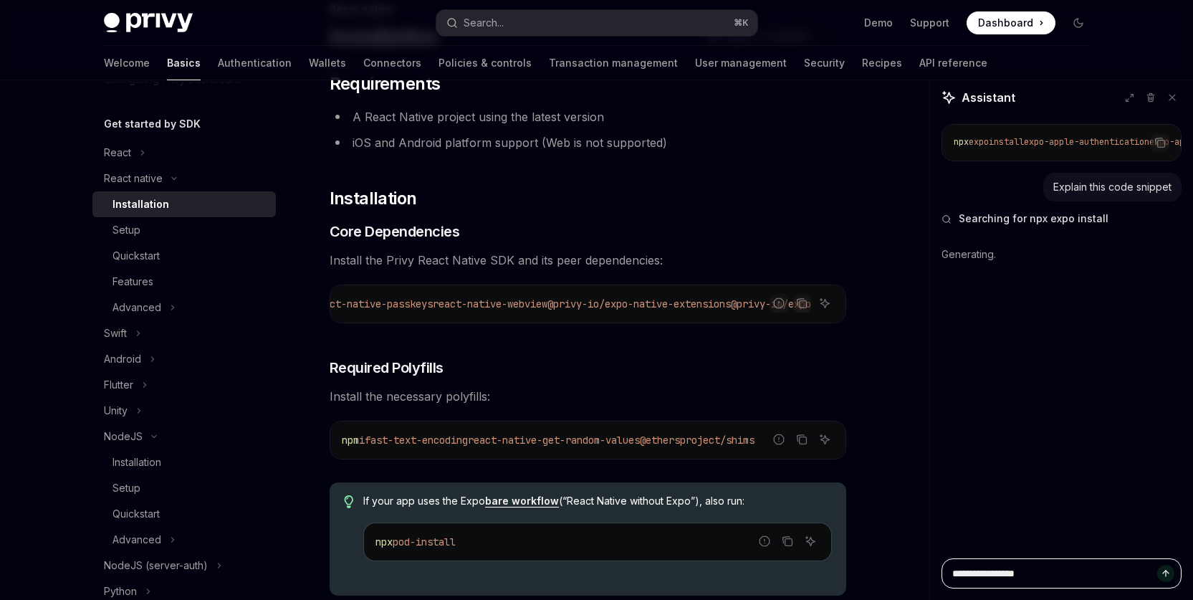
type textarea "**********"
type textarea "*"
type textarea "**********"
type textarea "*"
type textarea "**********"
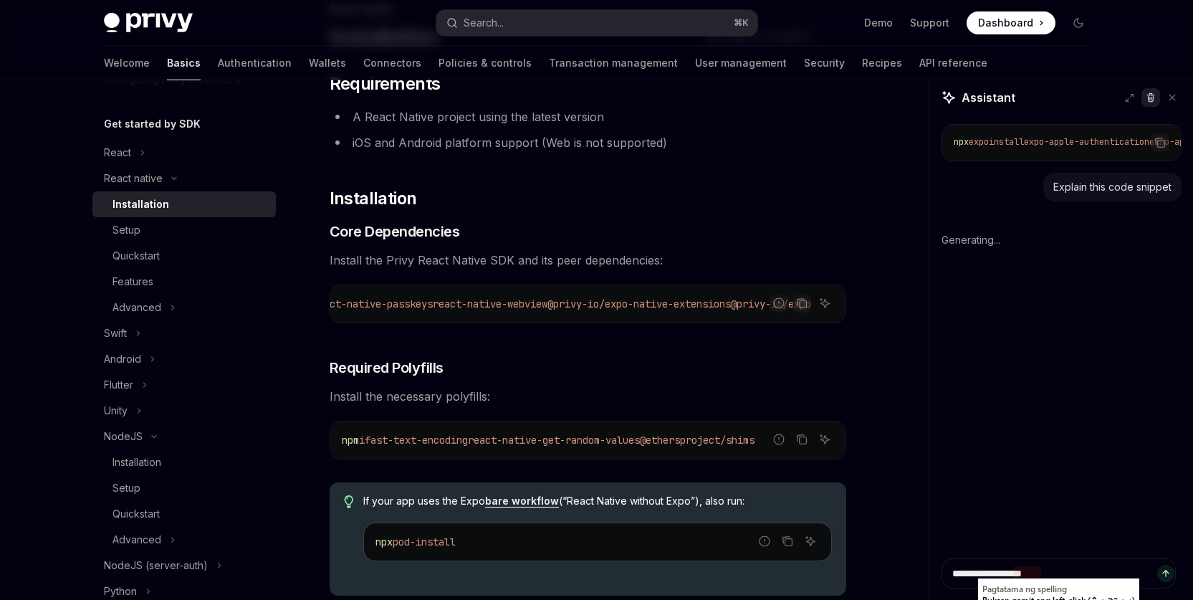
click at [1155, 97] on icon at bounding box center [1151, 97] width 10 height 10
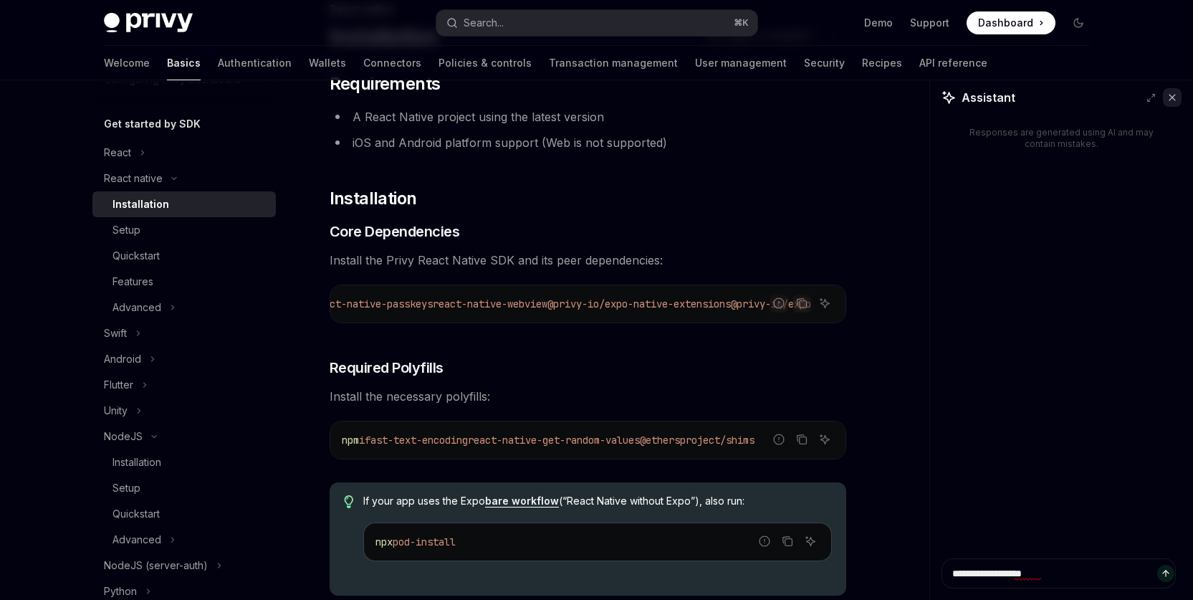
click at [1176, 98] on icon at bounding box center [1172, 97] width 10 height 10
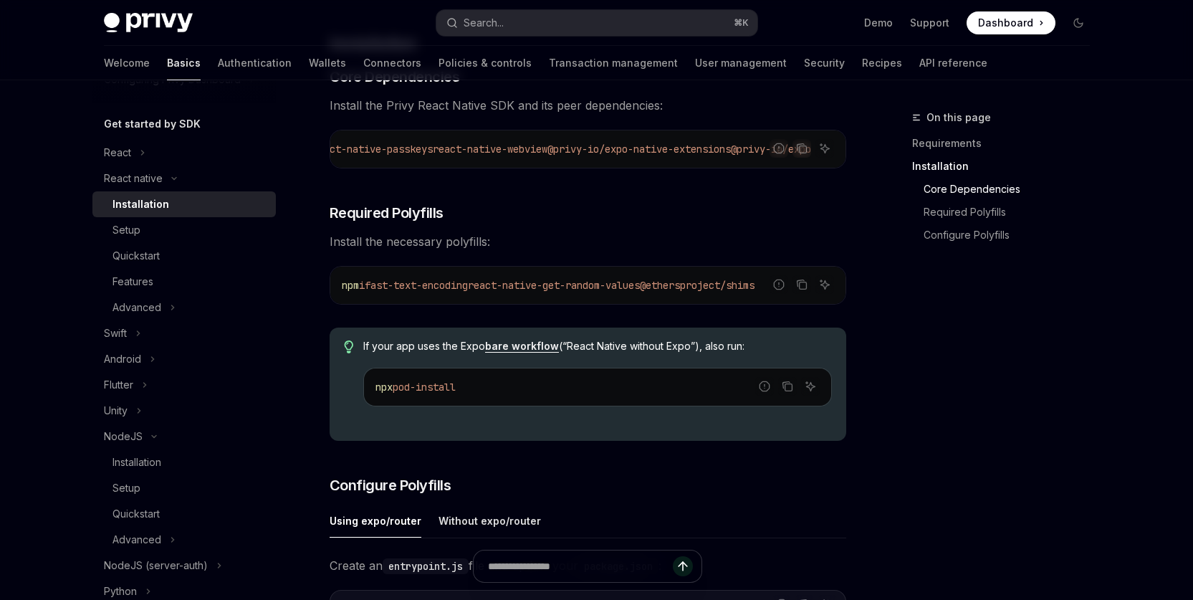
scroll to position [267, 0]
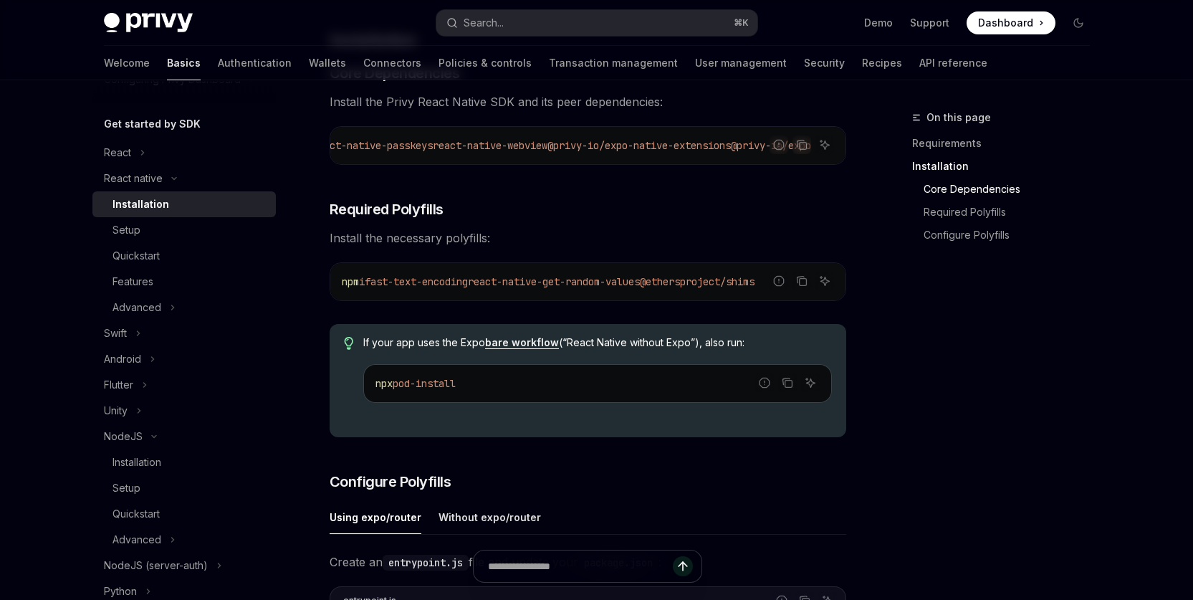
click at [709, 288] on span "@ethersproject/shims" at bounding box center [697, 281] width 115 height 13
click at [730, 283] on span "@ethersproject/shims" at bounding box center [697, 281] width 115 height 13
click at [962, 461] on div "On this page Requirements Installation Core Dependencies Required Polyfills Con…" at bounding box center [993, 354] width 218 height 491
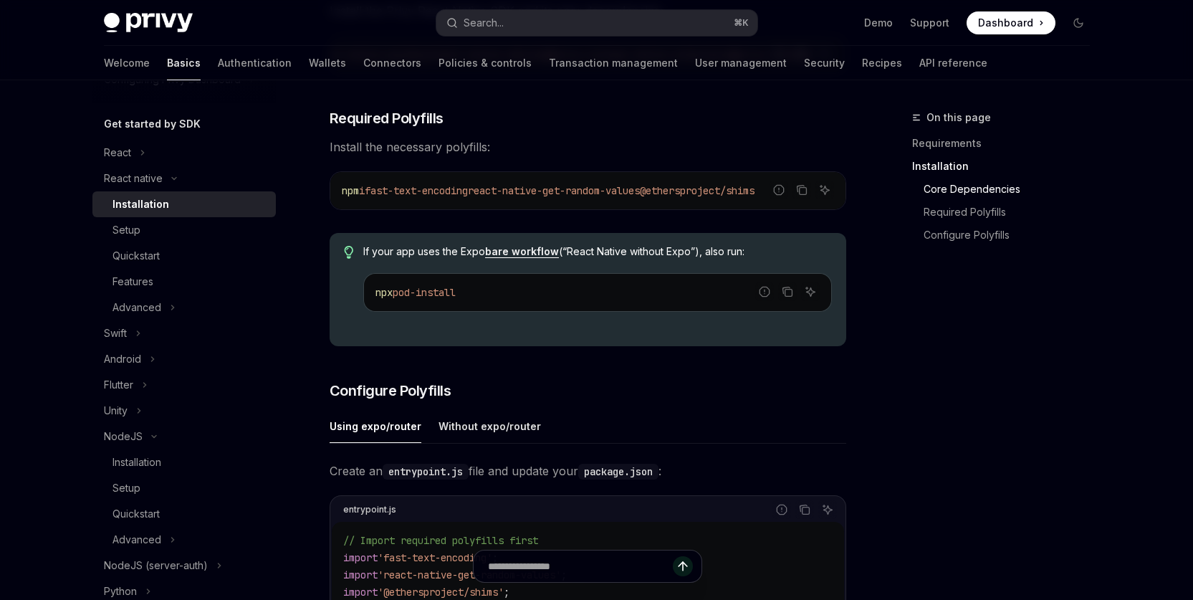
scroll to position [472, 0]
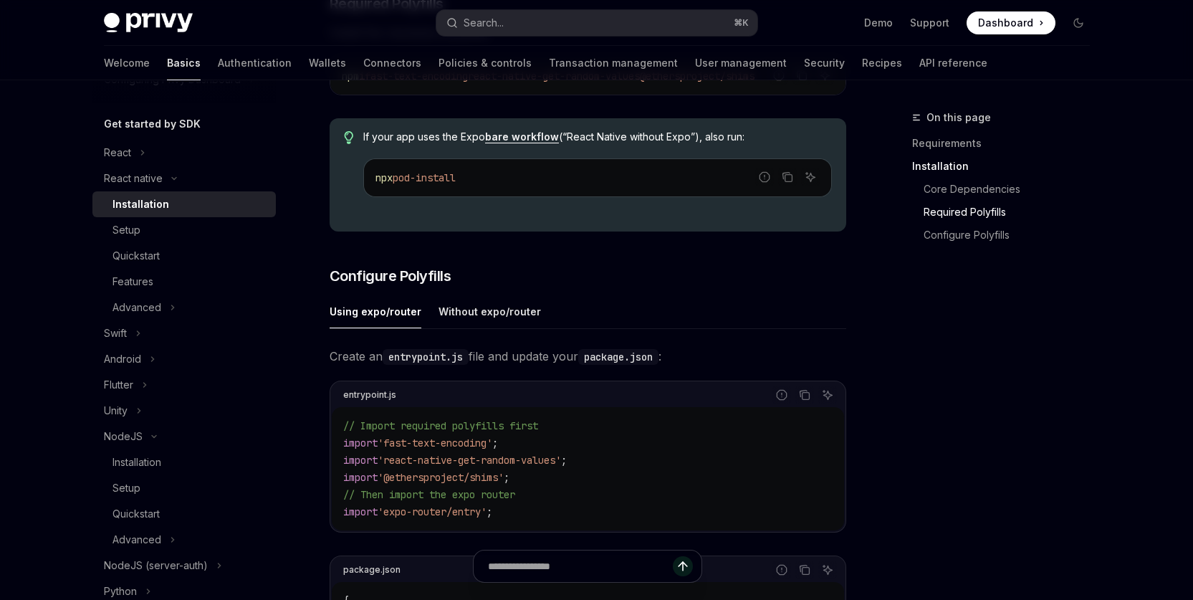
click at [148, 112] on div "Get started About Privy Create an account Choose your platform Configuring Priv…" at bounding box center [183, 422] width 183 height 914
click at [151, 127] on h5 "Get started by SDK" at bounding box center [152, 123] width 97 height 17
click at [569, 312] on ul "Using expo/router Without expo/router" at bounding box center [588, 312] width 517 height 34
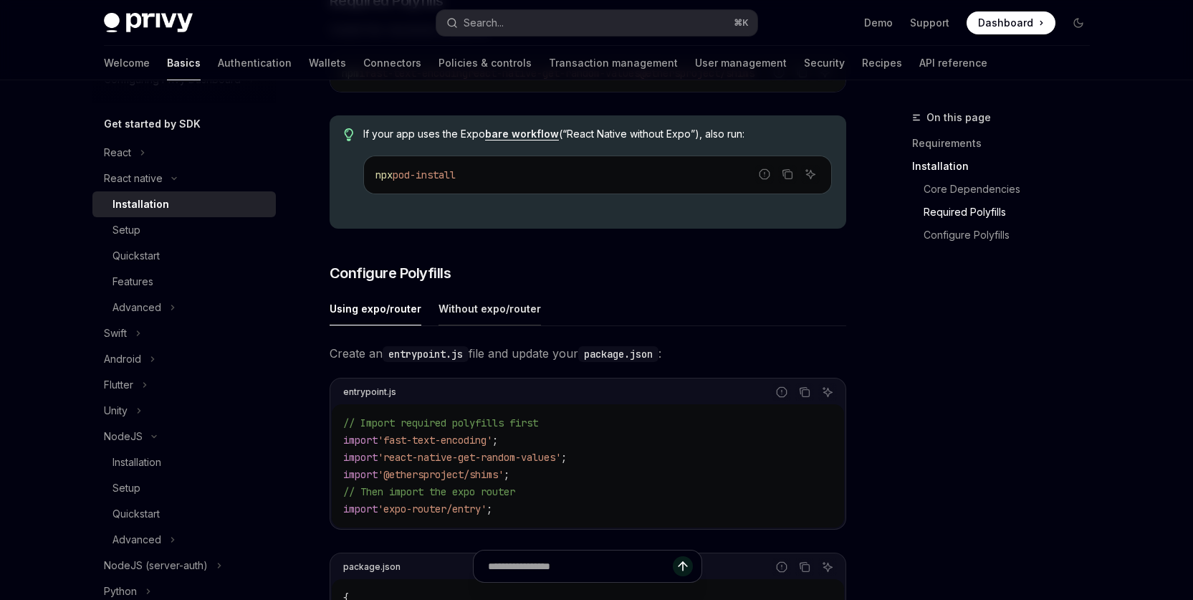
click at [507, 317] on div "Without expo/router" at bounding box center [490, 309] width 102 height 34
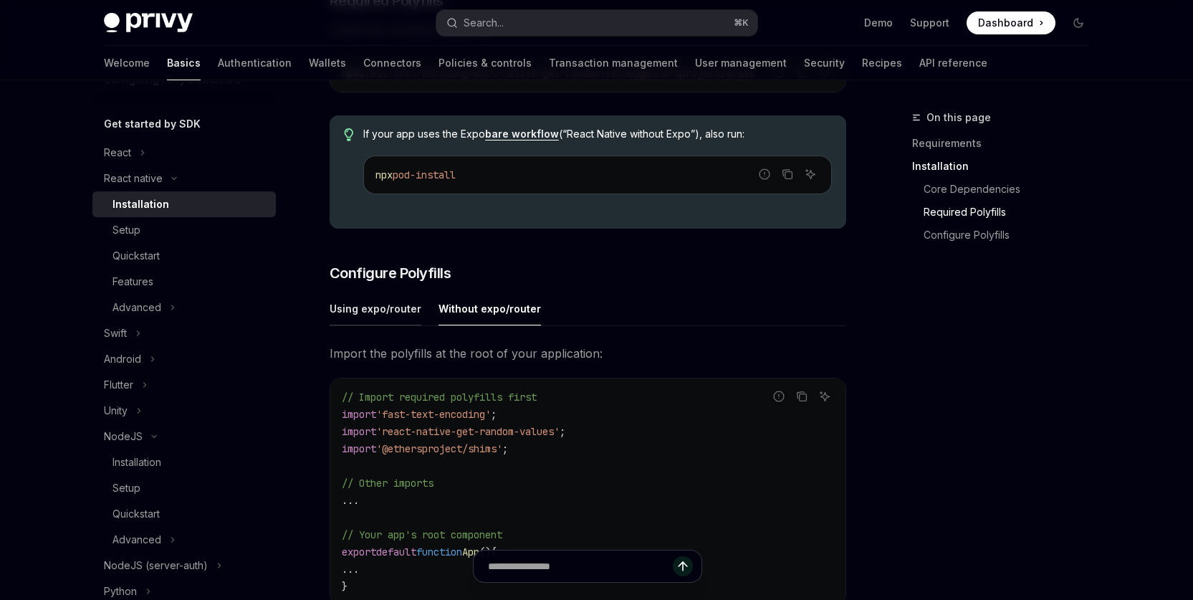
click at [408, 316] on div "Using expo/router" at bounding box center [376, 309] width 92 height 34
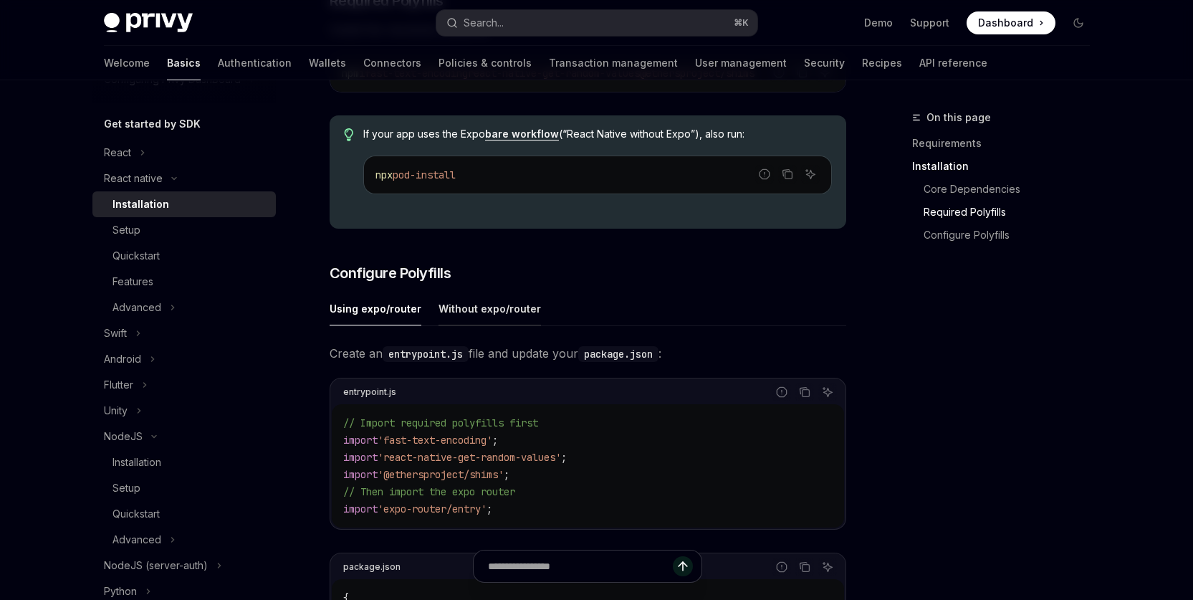
click at [487, 312] on div "Without expo/router" at bounding box center [490, 309] width 102 height 34
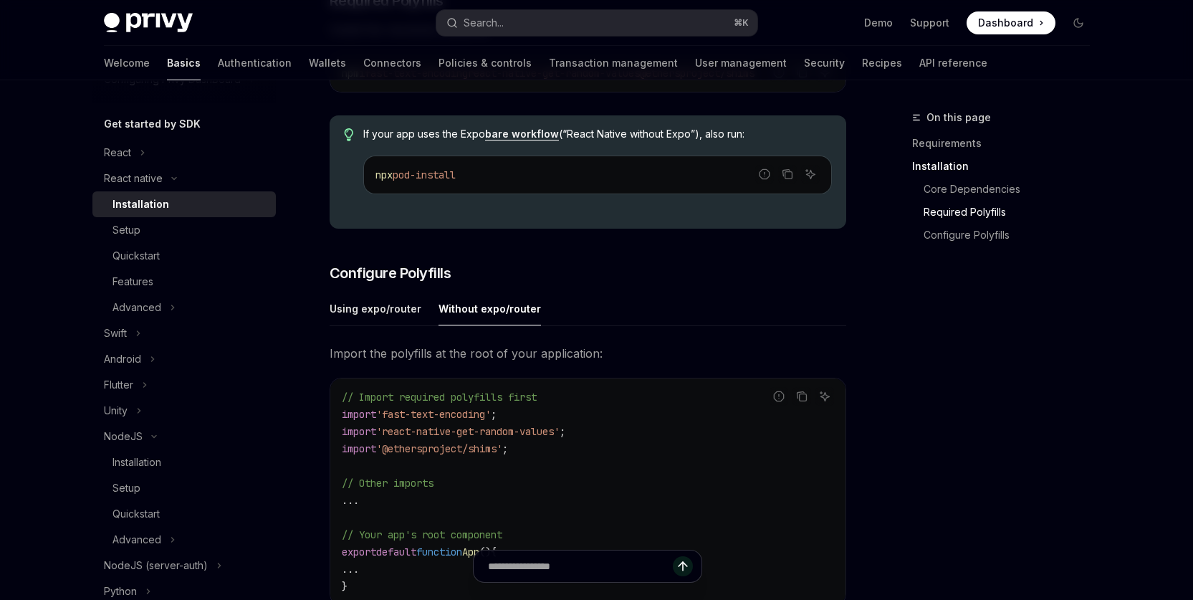
click at [590, 310] on ul "Using expo/router Without expo/router" at bounding box center [588, 309] width 517 height 34
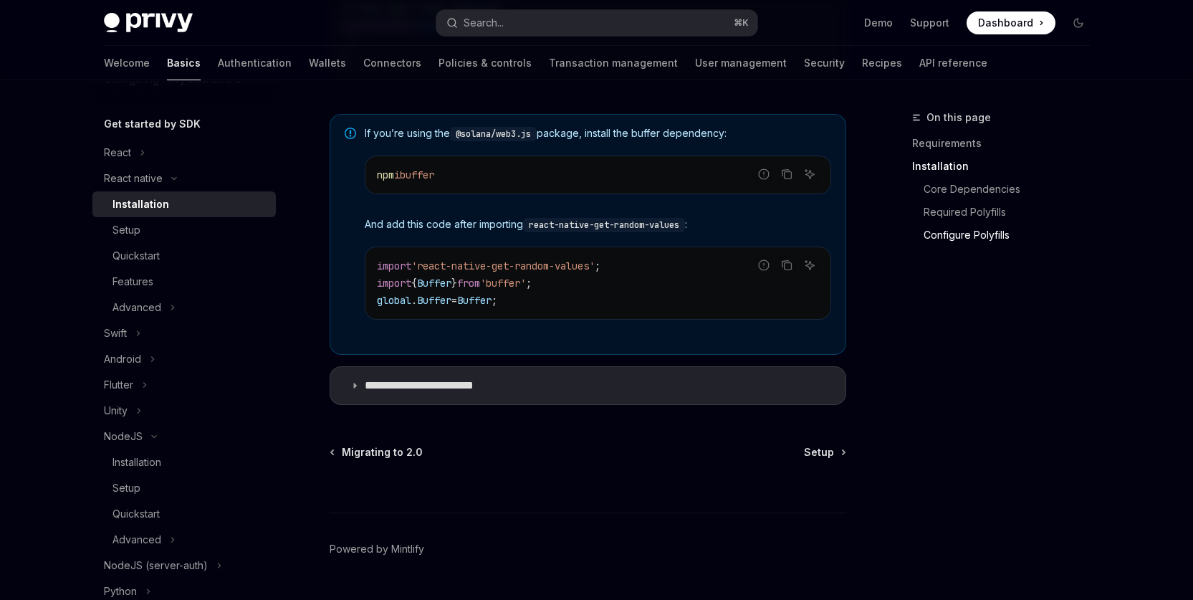
scroll to position [1043, 0]
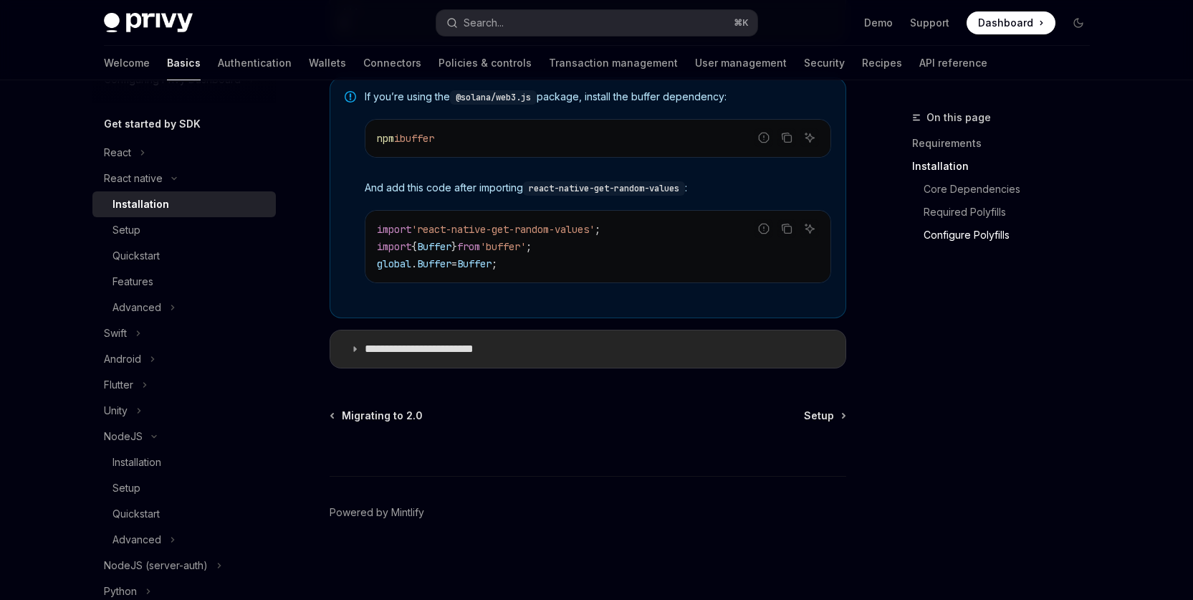
click at [503, 351] on summary "**********" at bounding box center [587, 348] width 515 height 37
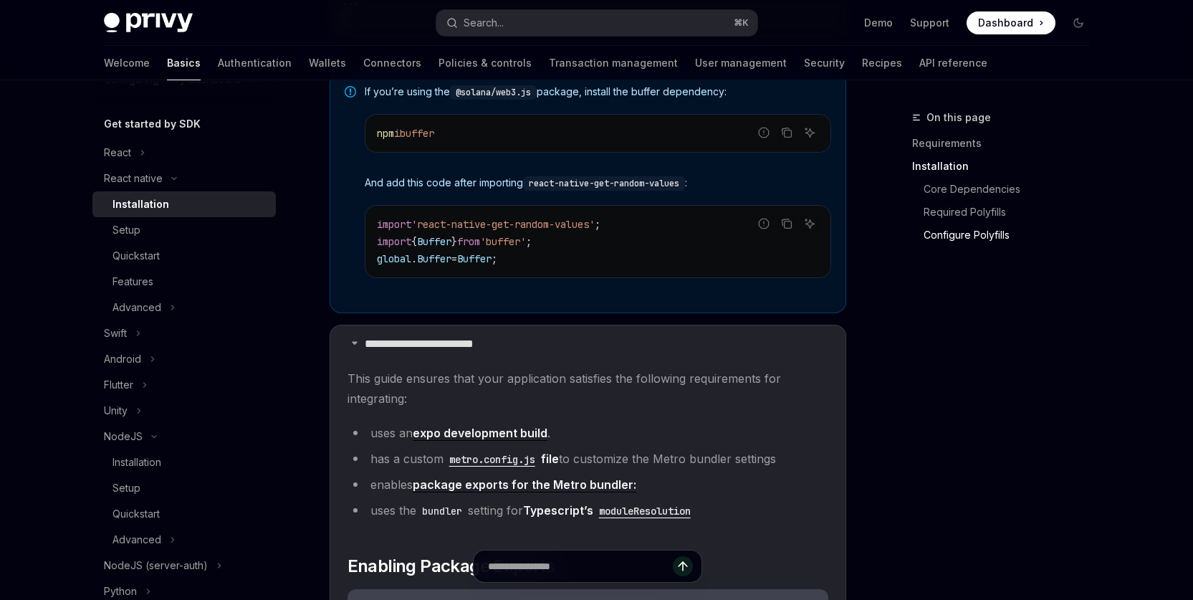
scroll to position [1182, 0]
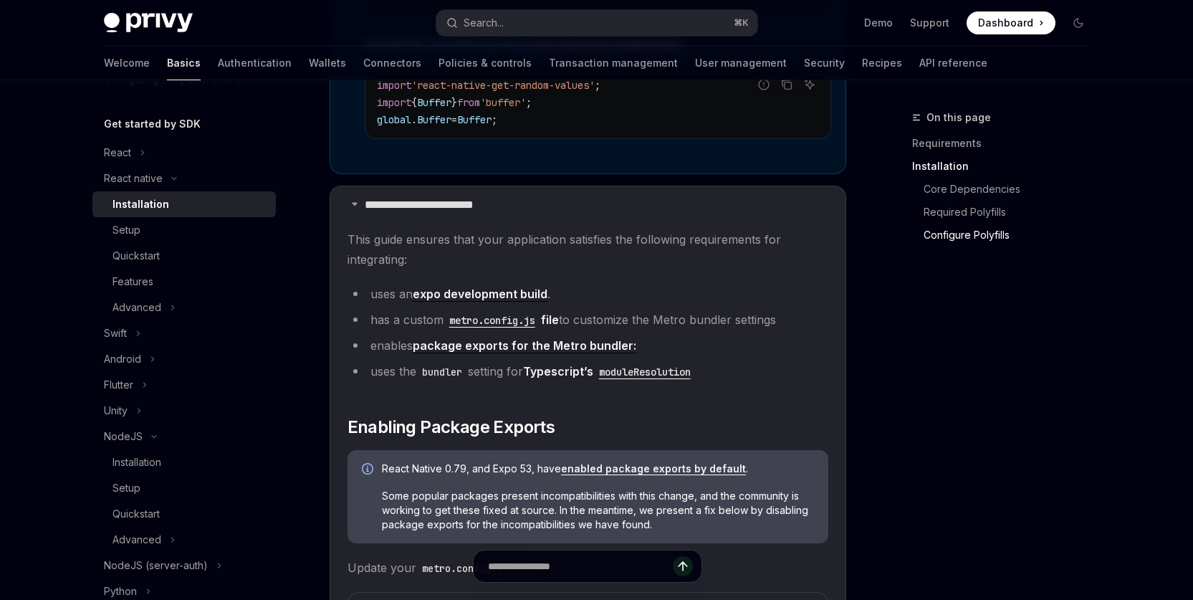
click at [464, 301] on link "expo development build" at bounding box center [480, 294] width 135 height 15
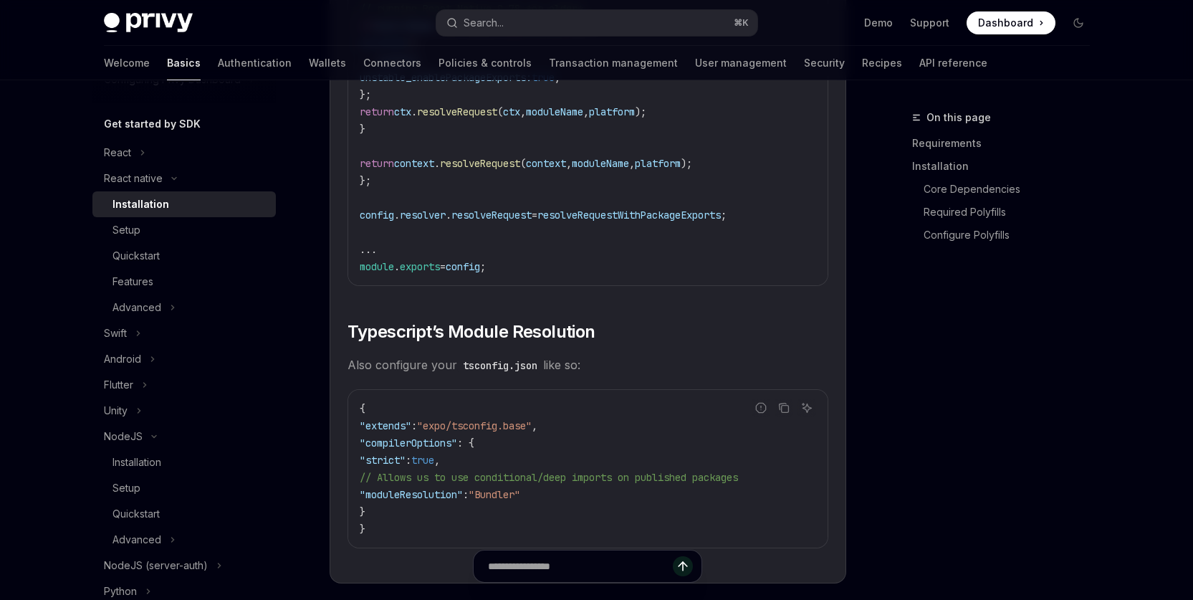
scroll to position [2577, 0]
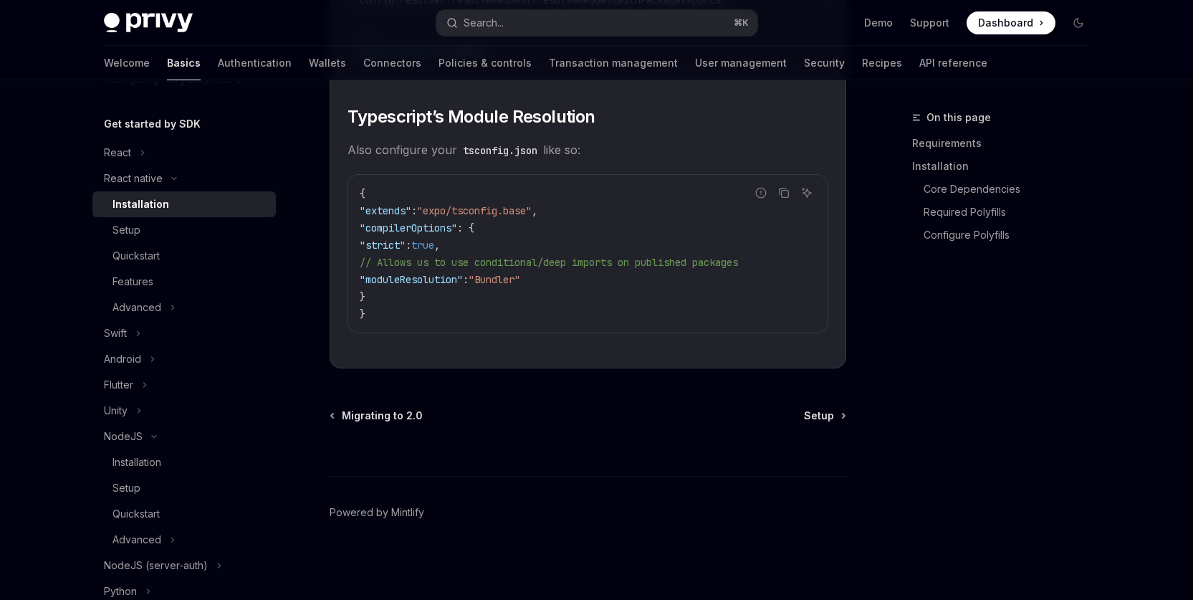
click at [818, 420] on span "Setup" at bounding box center [819, 416] width 30 height 14
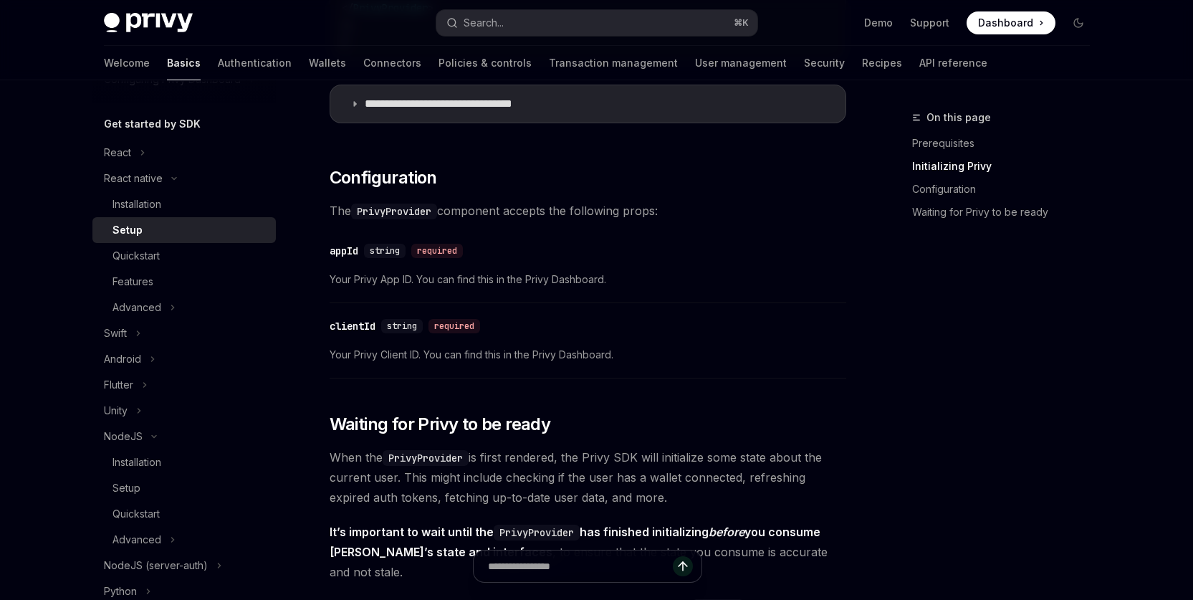
scroll to position [722, 0]
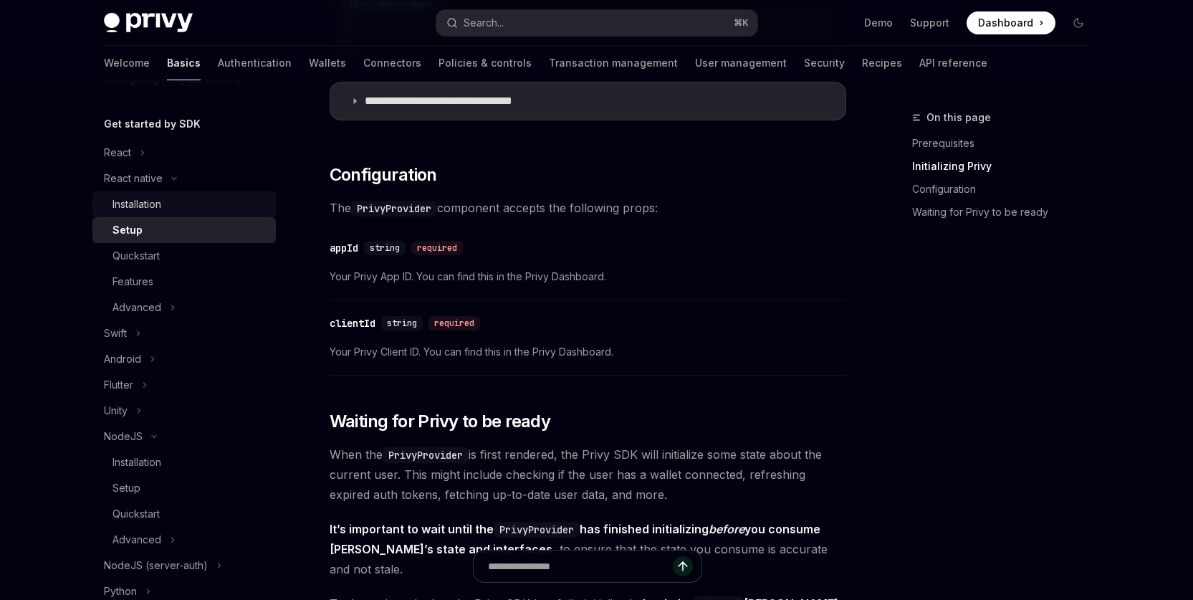
click at [130, 206] on div "Installation" at bounding box center [137, 204] width 49 height 17
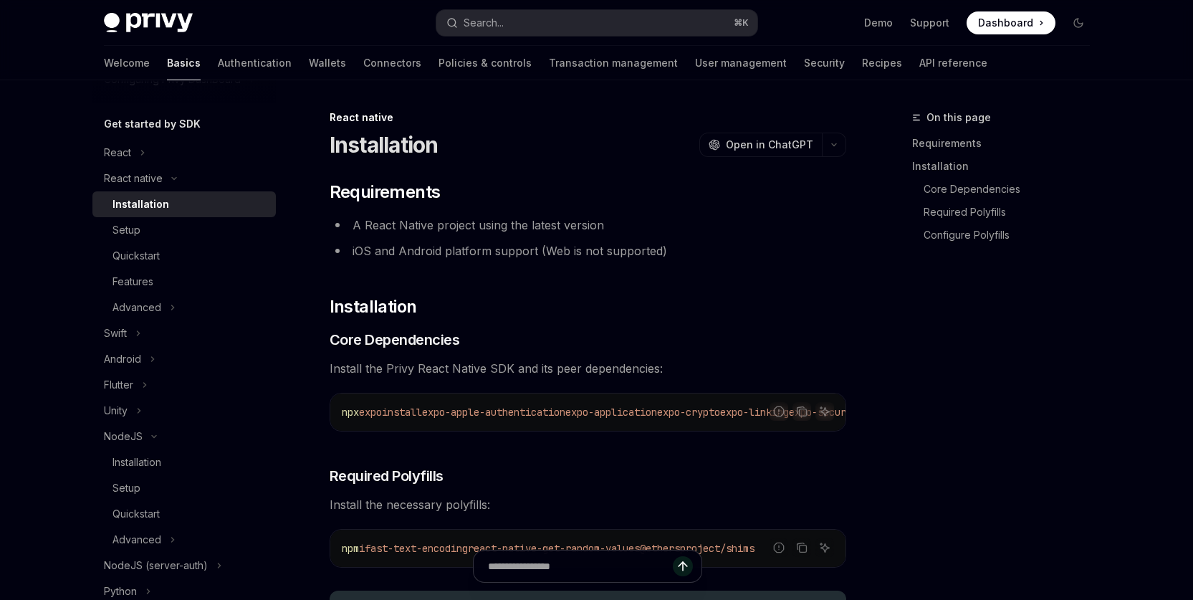
type textarea "*"
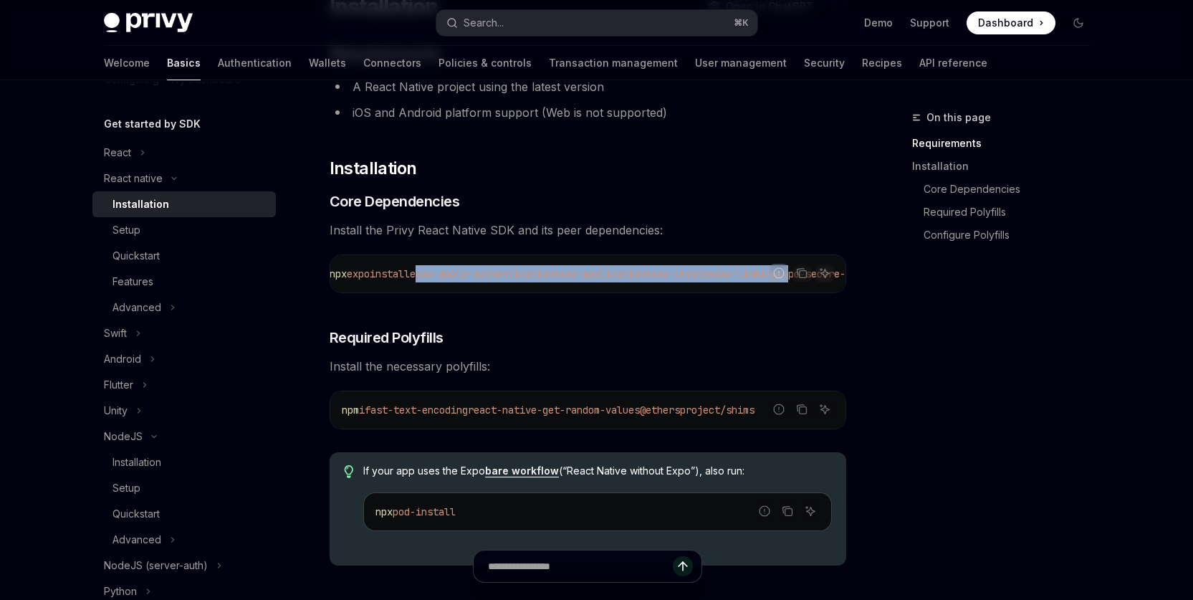
scroll to position [0, 24]
drag, startPoint x: 448, startPoint y: 274, endPoint x: 811, endPoint y: 271, distance: 362.7
click at [811, 271] on span "npx expo install expo-apple-authentication expo-application expo-crypto expo-li…" at bounding box center [885, 273] width 1135 height 13
drag, startPoint x: 877, startPoint y: 310, endPoint x: 814, endPoint y: 291, distance: 65.3
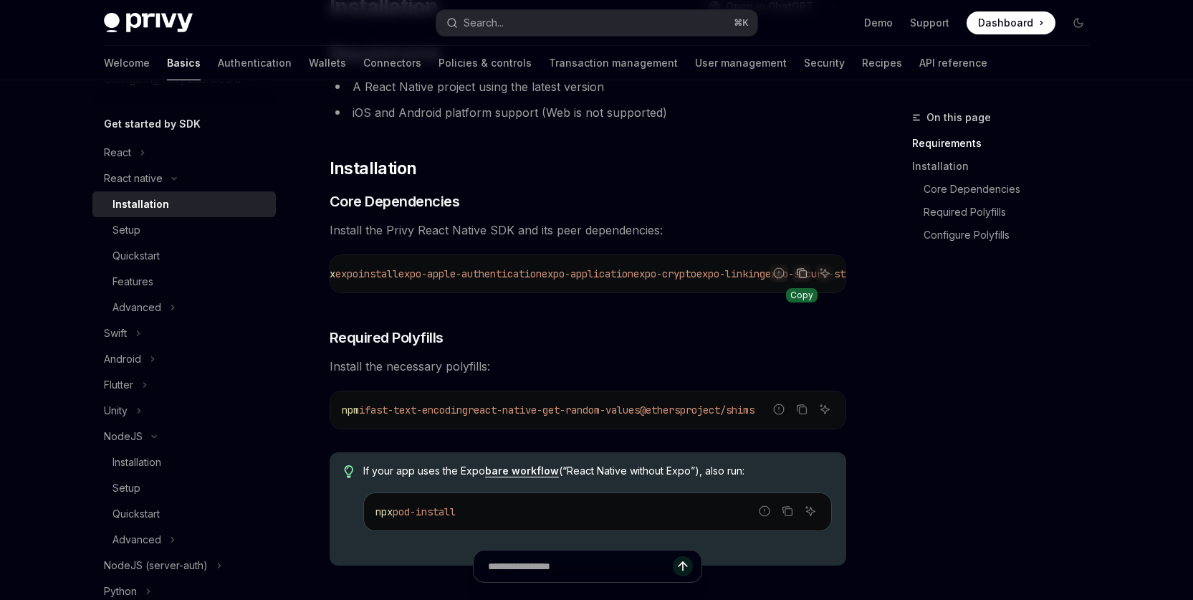
click at [803, 273] on icon "Copy the contents from the code block" at bounding box center [801, 272] width 11 height 11
click at [963, 501] on div "On this page Requirements Installation Core Dependencies Required Polyfills Con…" at bounding box center [993, 354] width 218 height 491
click at [806, 414] on icon "Copy the contents from the code block" at bounding box center [802, 410] width 7 height 7
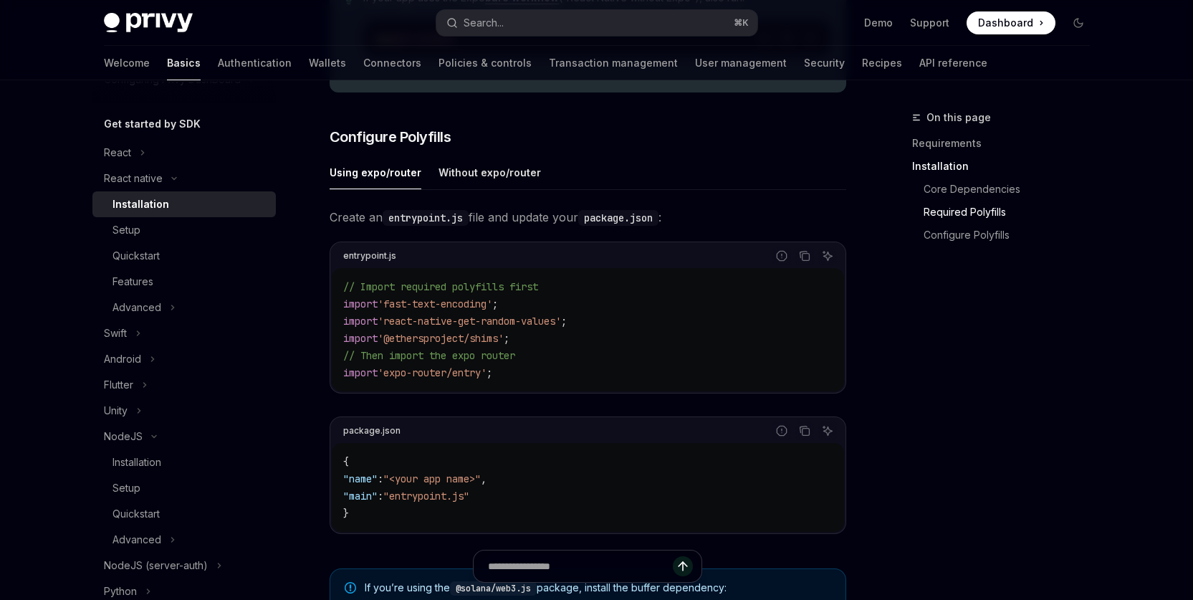
scroll to position [629, 0]
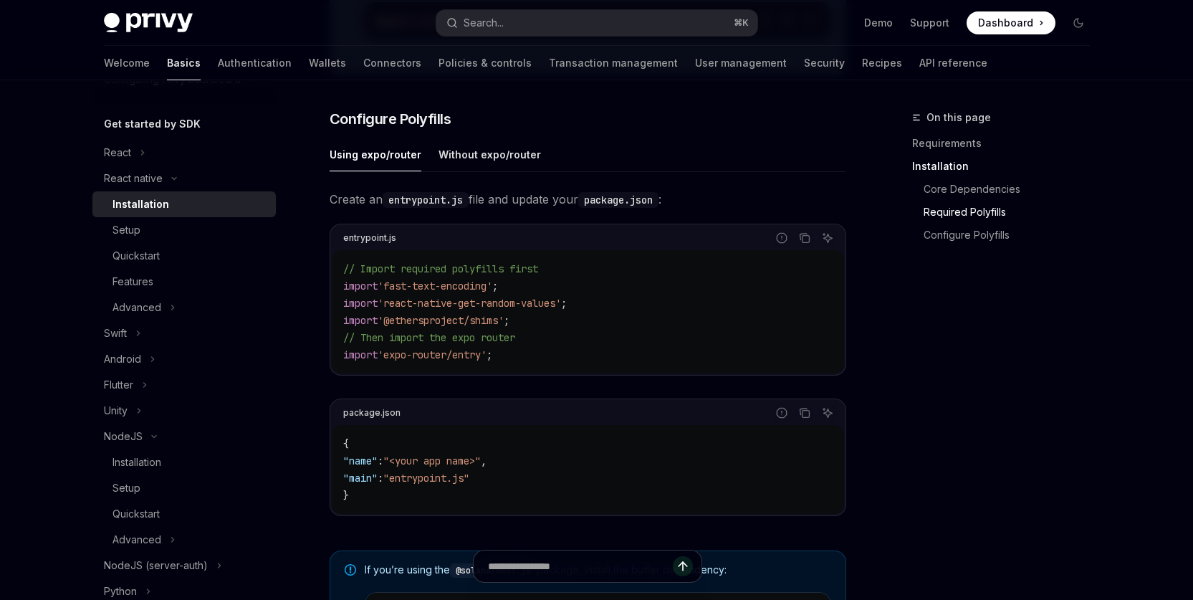
drag, startPoint x: 515, startPoint y: 327, endPoint x: 391, endPoint y: 328, distance: 124.7
click at [391, 327] on span "'@ethersproject/shims'" at bounding box center [441, 320] width 126 height 13
copy span "@ethersproject/shims'"
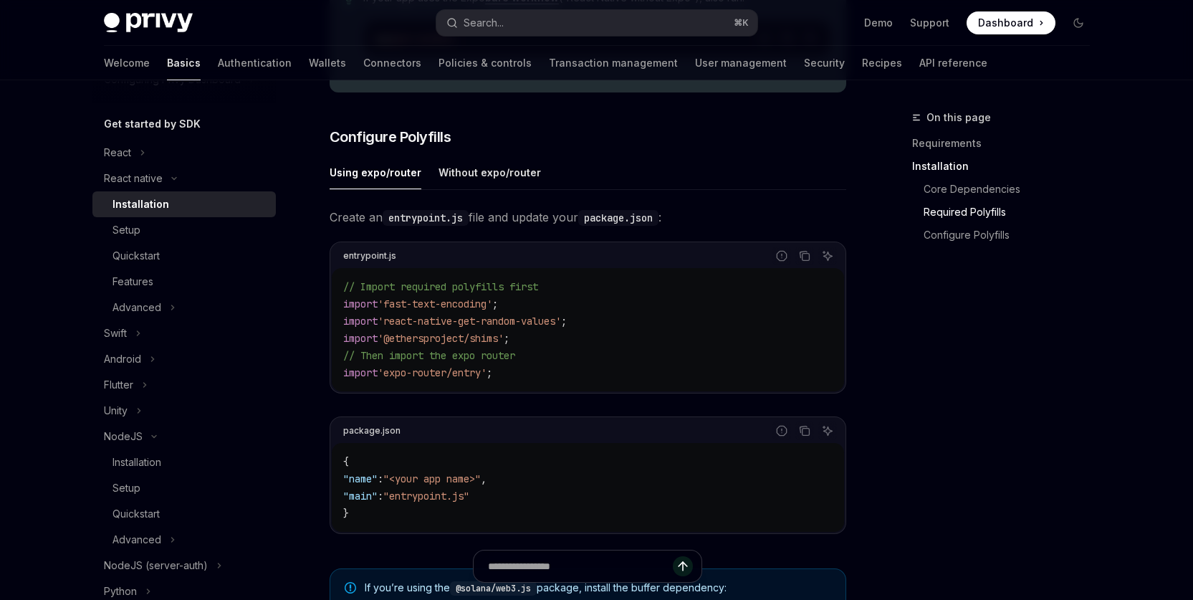
scroll to position [603, 0]
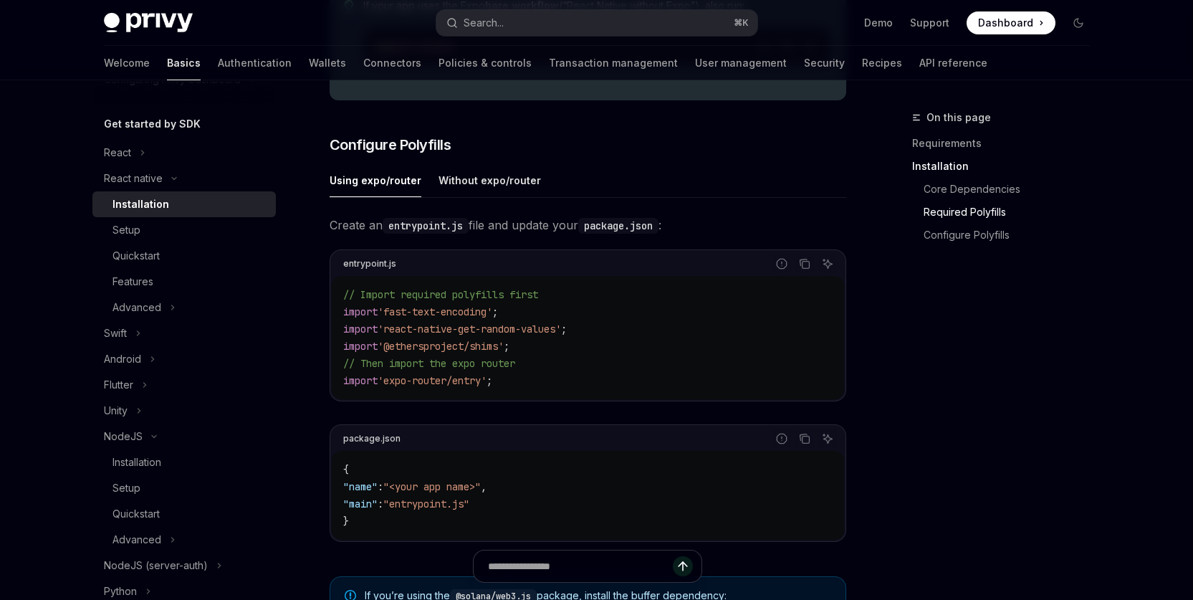
click at [143, 198] on div "Installation" at bounding box center [141, 204] width 57 height 17
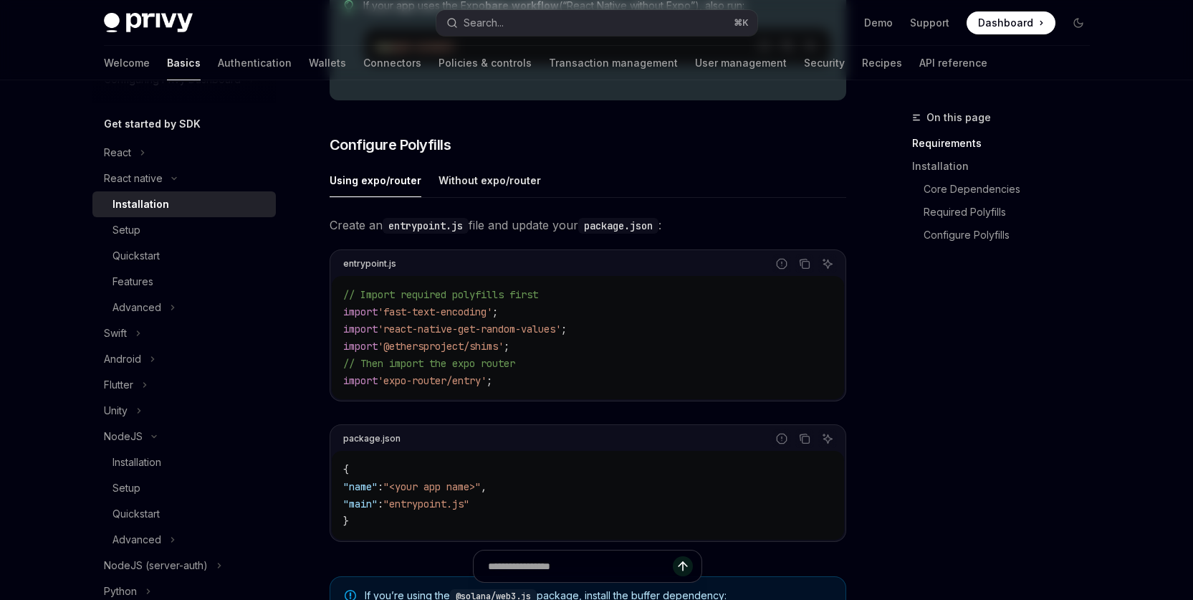
scroll to position [0, 0]
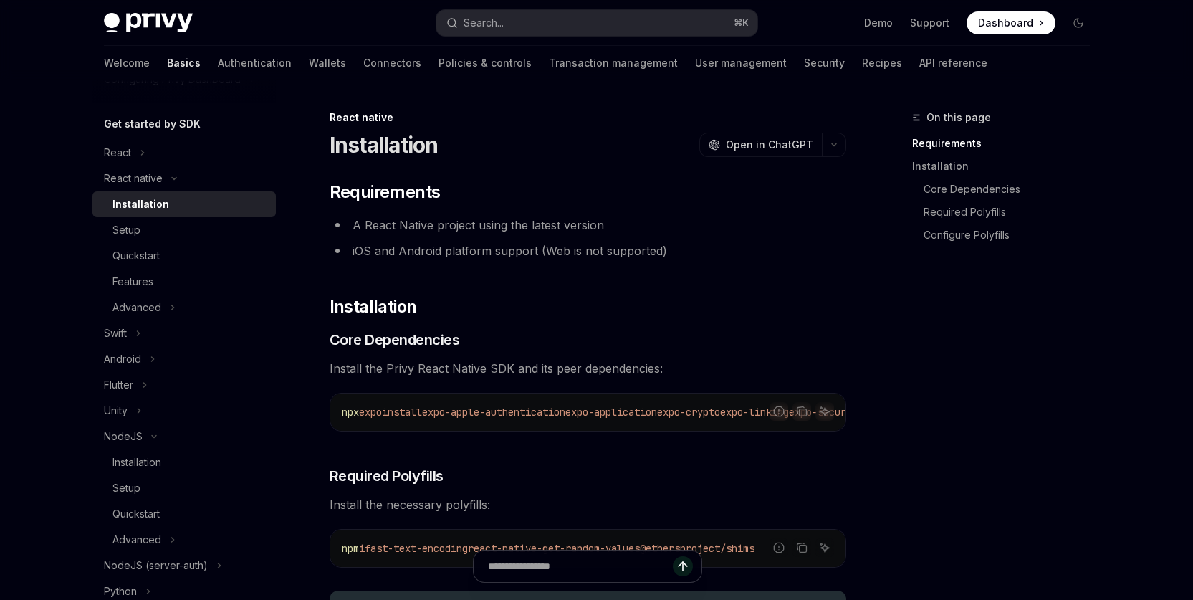
type textarea "*"
click at [1000, 529] on div "On this page Requirements Installation Core Dependencies Required Polyfills Con…" at bounding box center [993, 354] width 218 height 491
